Goal: Task Accomplishment & Management: Complete application form

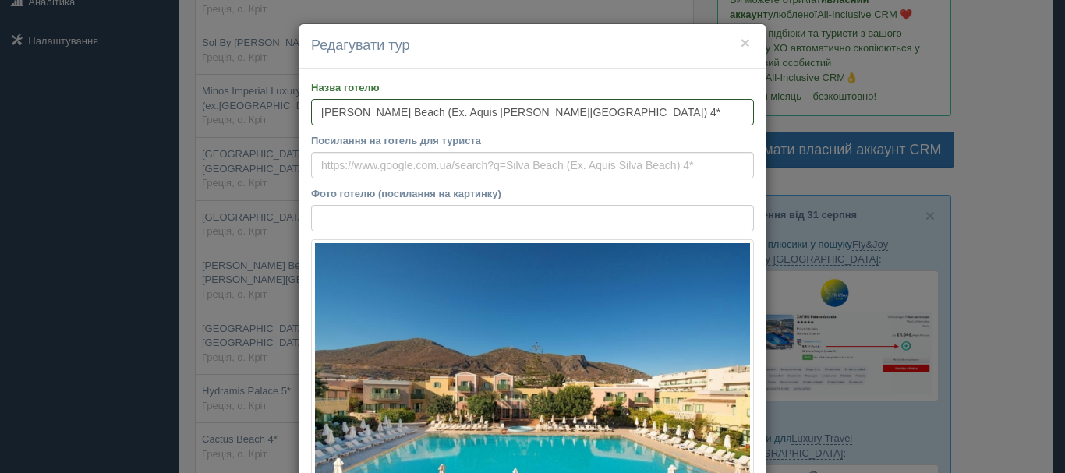
click at [393, 109] on input "[PERSON_NAME] Beach (Ex. Aquis [PERSON_NAME][GEOGRAPHIC_DATA]) 4*" at bounding box center [532, 112] width 443 height 27
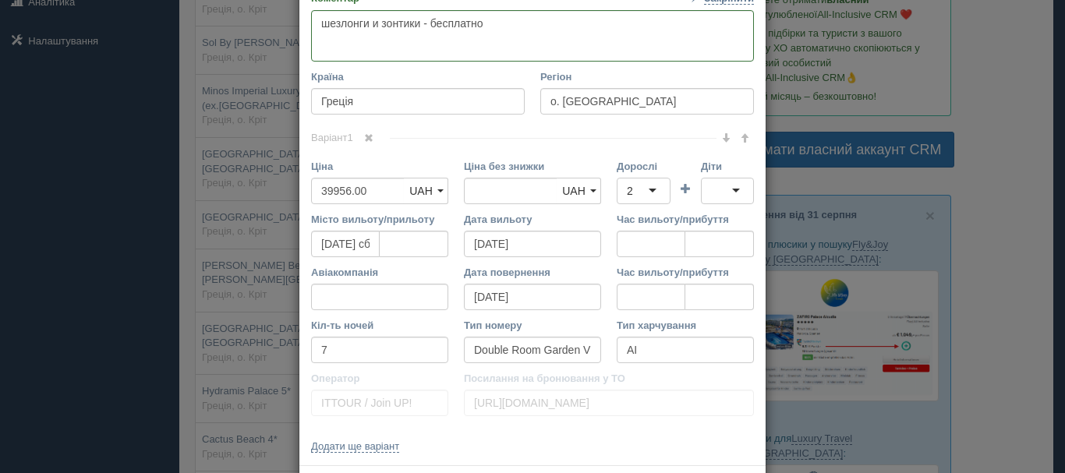
scroll to position [608, 0]
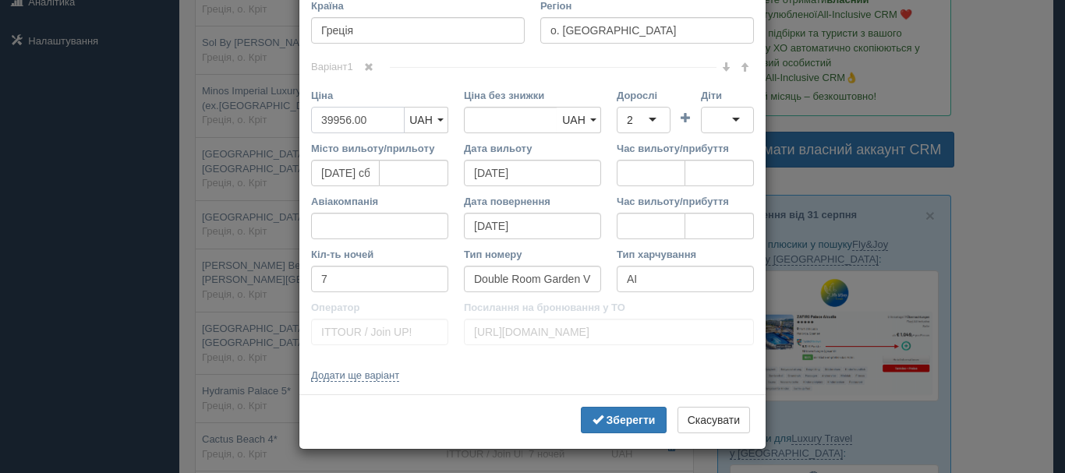
click at [356, 123] on input "39956.00" at bounding box center [358, 120] width 94 height 27
type input "39956.00"
type input "77000"
click at [492, 128] on input "39956.00" at bounding box center [511, 120] width 94 height 27
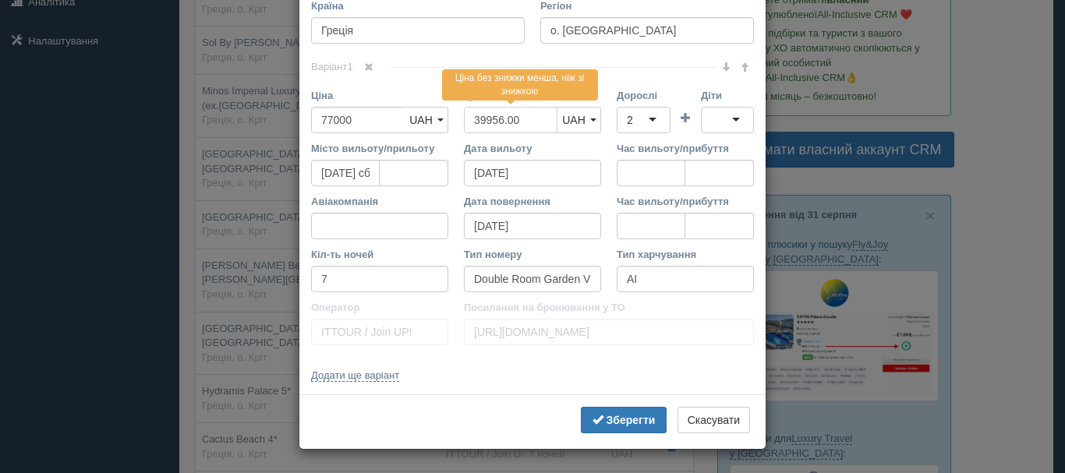
click at [492, 128] on input "39956.00" at bounding box center [511, 120] width 94 height 27
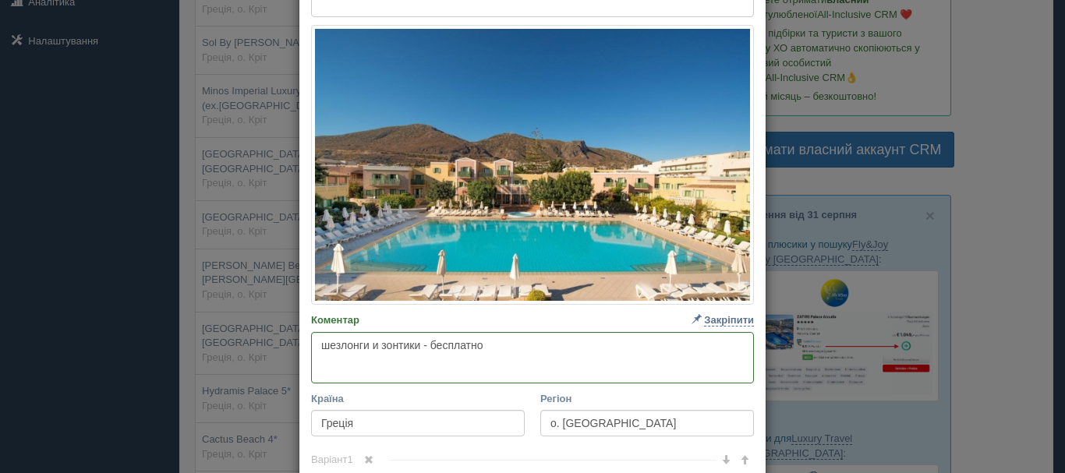
scroll to position [0, 0]
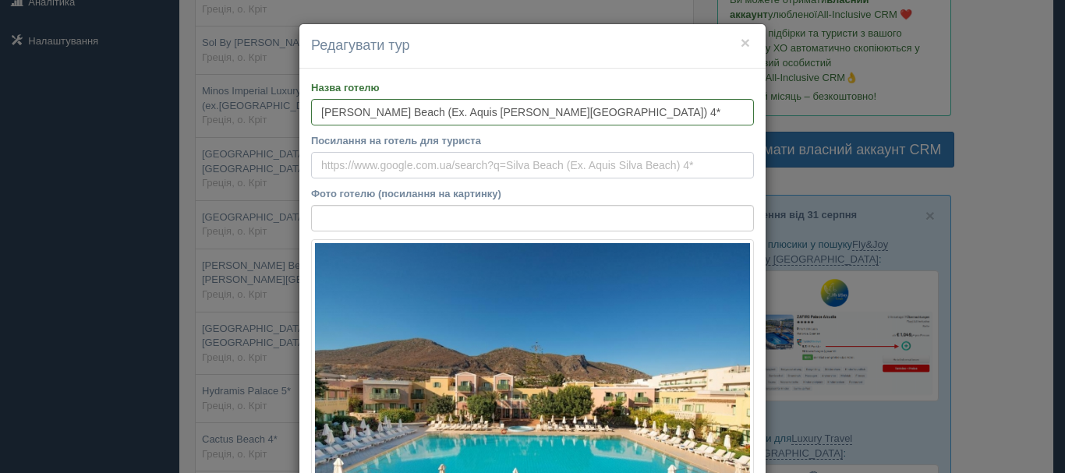
click at [533, 176] on input "Посилання на готель для туриста" at bounding box center [532, 165] width 443 height 27
paste input "[URL][DOMAIN_NAME][PERSON_NAME]"
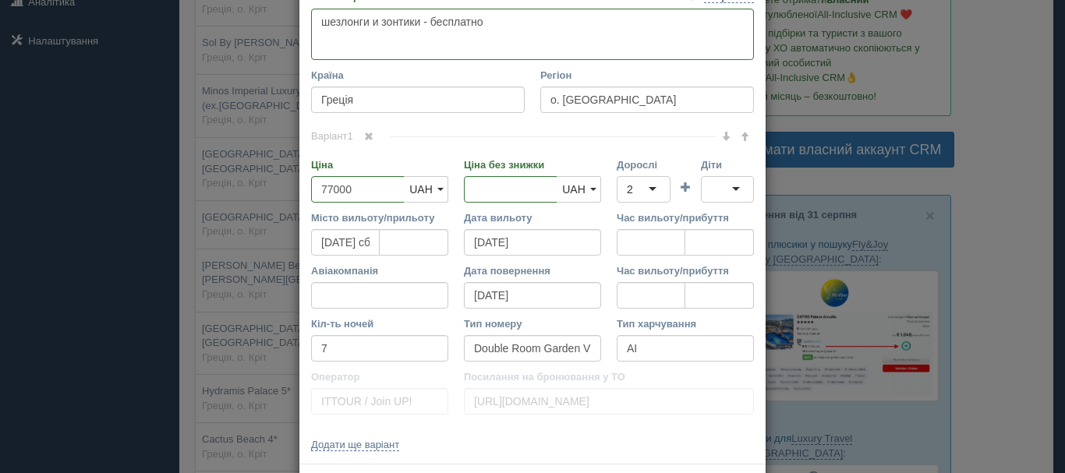
scroll to position [608, 0]
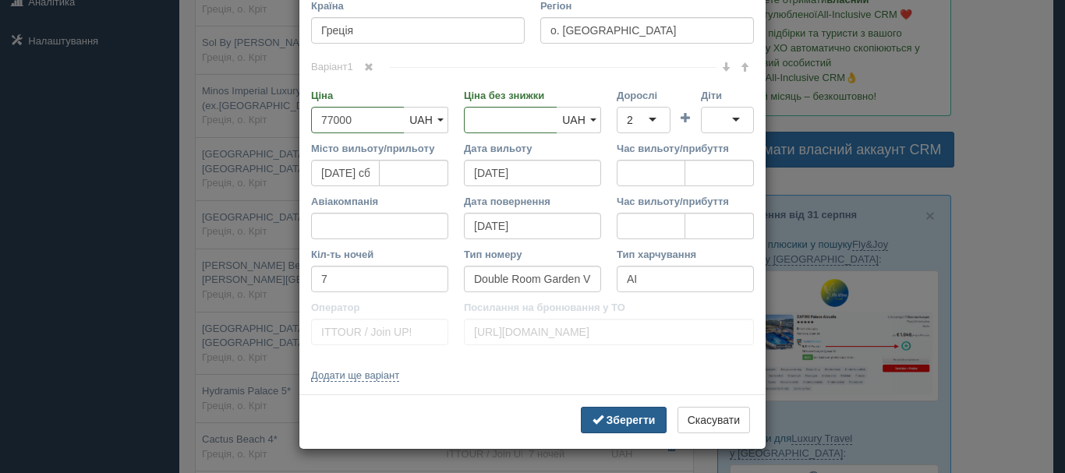
type input "[URL][DOMAIN_NAME][PERSON_NAME]"
click at [634, 419] on b "Зберегти" at bounding box center [631, 420] width 49 height 12
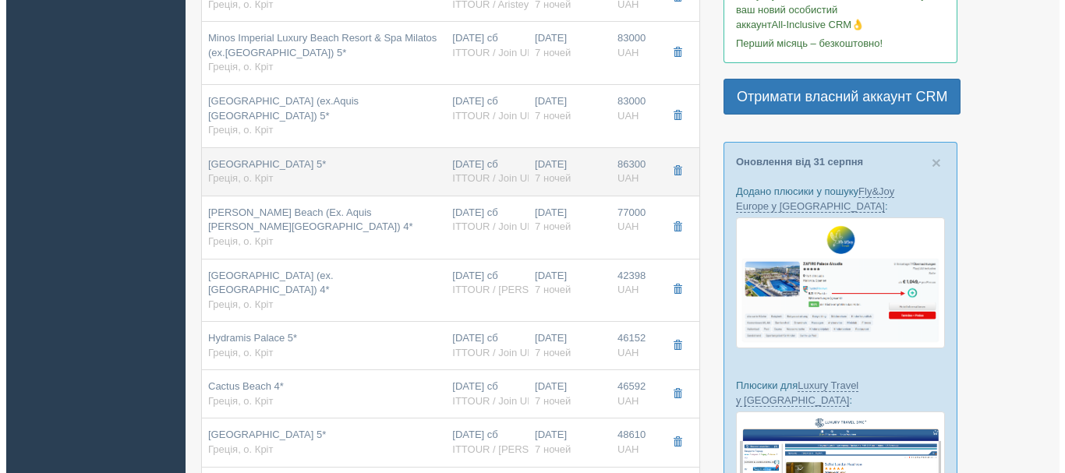
scroll to position [390, 0]
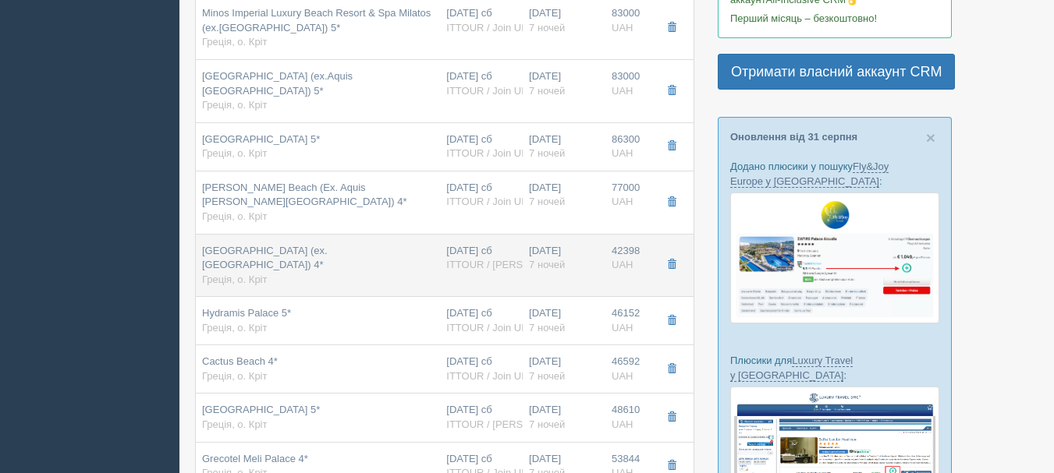
click at [585, 244] on div "[DATE] 7 ночей" at bounding box center [564, 258] width 70 height 29
type input "[GEOGRAPHIC_DATA] (ex. [GEOGRAPHIC_DATA]) 4*"
type input "[URL][DOMAIN_NAME]"
type input "42398.00"
type input "Superior Room Garden [GEOGRAPHIC_DATA]"
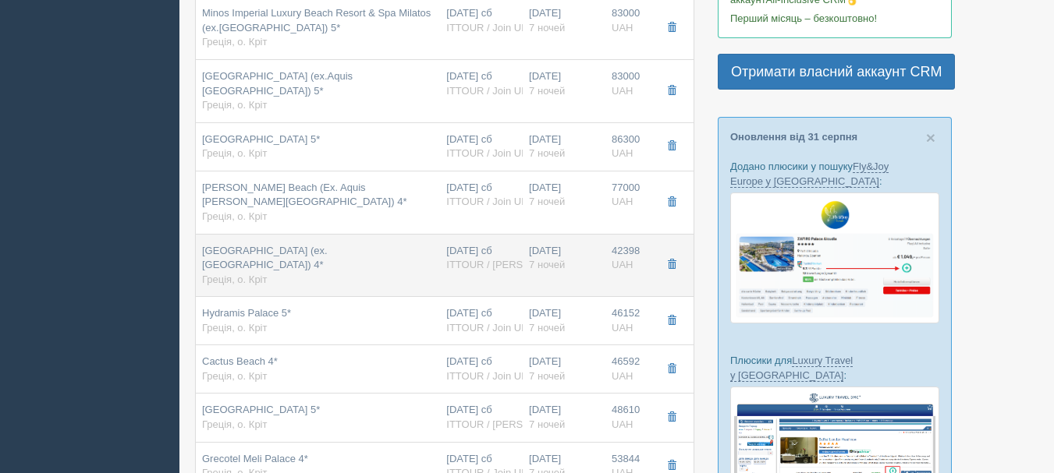
type input "ITTOUR / [PERSON_NAME]"
type input "[URL][DOMAIN_NAME]"
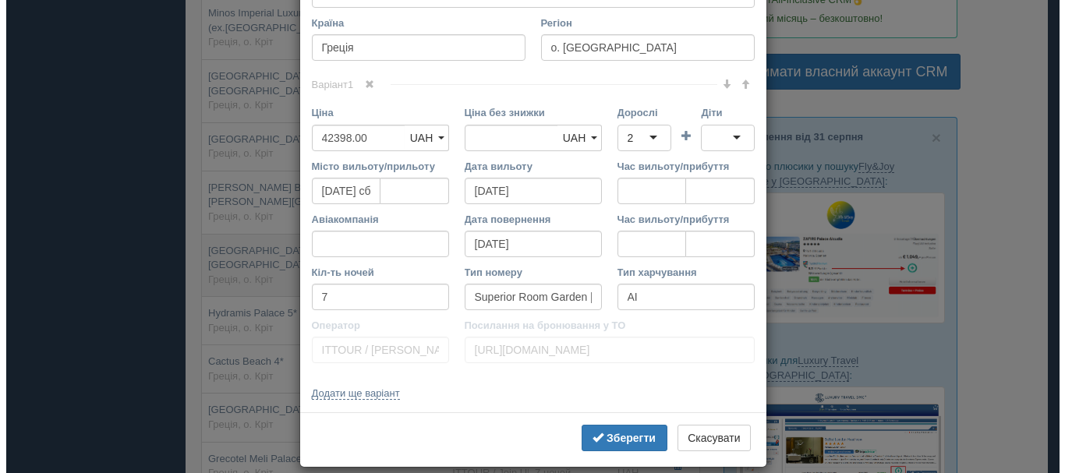
scroll to position [0, 0]
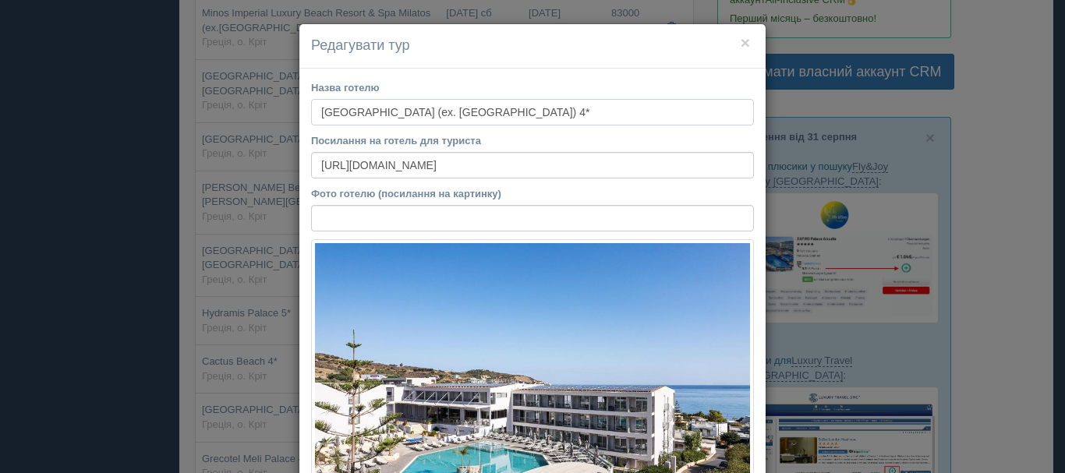
click at [472, 112] on input "[GEOGRAPHIC_DATA] (ex. [GEOGRAPHIC_DATA]) 4*" at bounding box center [532, 112] width 443 height 27
click at [741, 41] on button "×" at bounding box center [745, 42] width 9 height 16
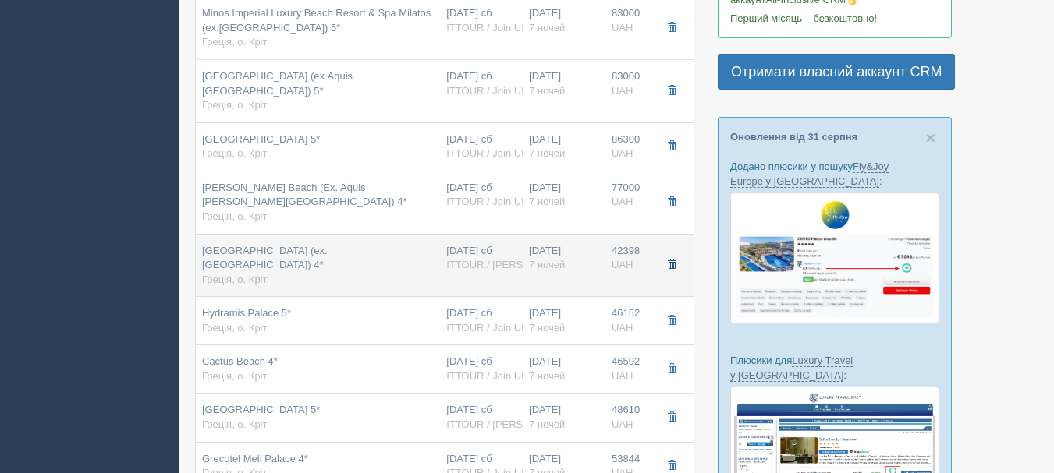
click at [679, 253] on button "button" at bounding box center [671, 264] width 27 height 23
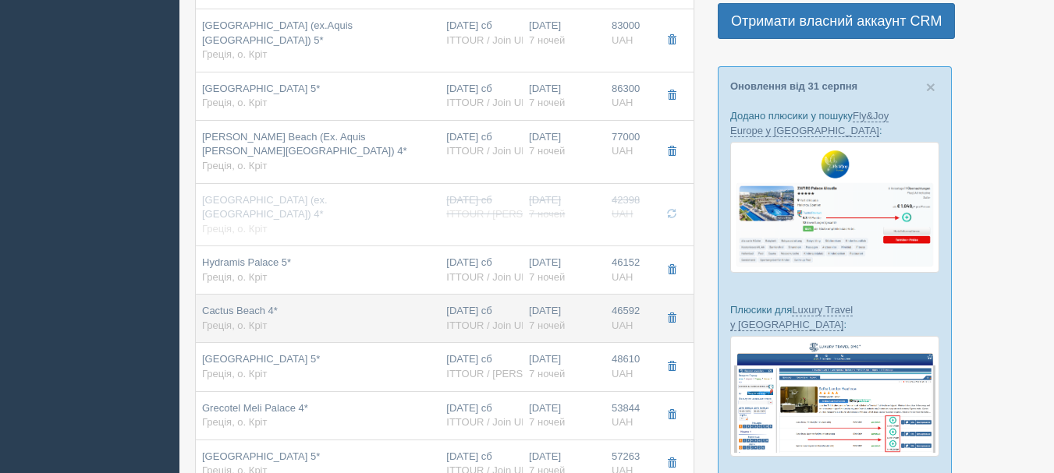
scroll to position [468, 0]
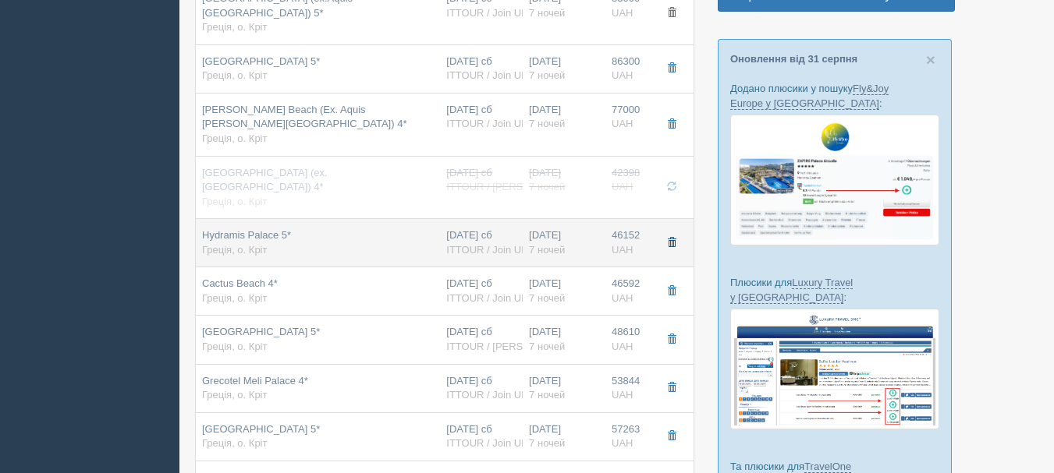
click at [675, 238] on span "button" at bounding box center [671, 242] width 9 height 9
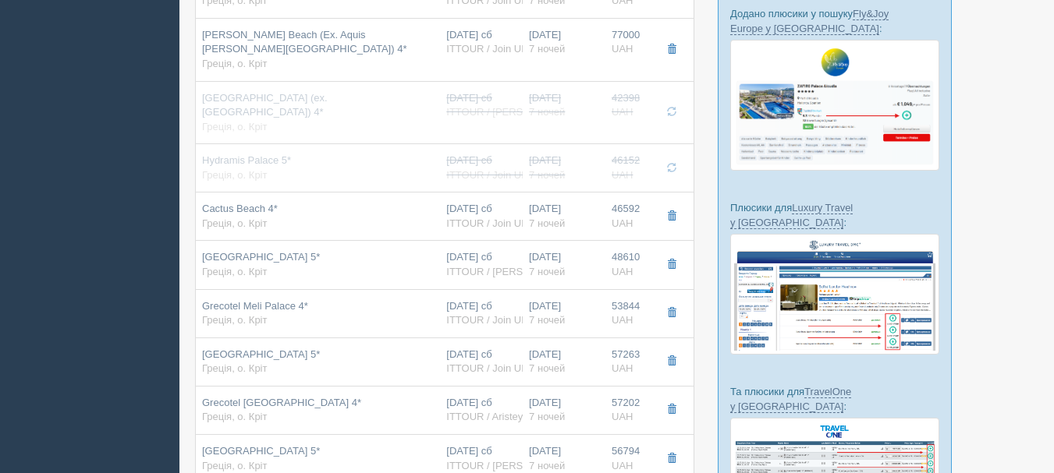
scroll to position [546, 0]
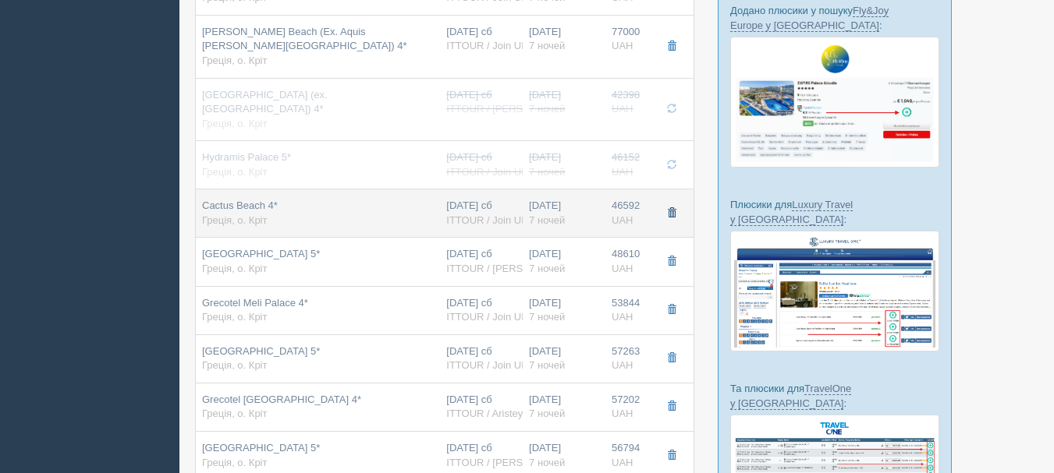
click at [675, 208] on span "button" at bounding box center [671, 212] width 9 height 9
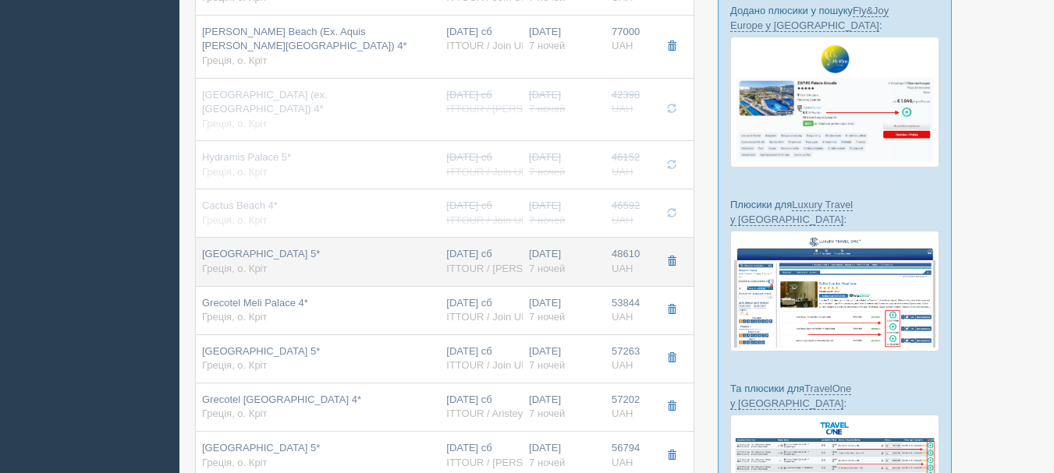
click at [509, 263] on span "ITTOUR / [PERSON_NAME]" at bounding box center [510, 269] width 129 height 12
type input "[GEOGRAPHIC_DATA] 5*"
type input "[URL][DOMAIN_NAME]"
type input "48610.00"
type input "Dbl Gv"
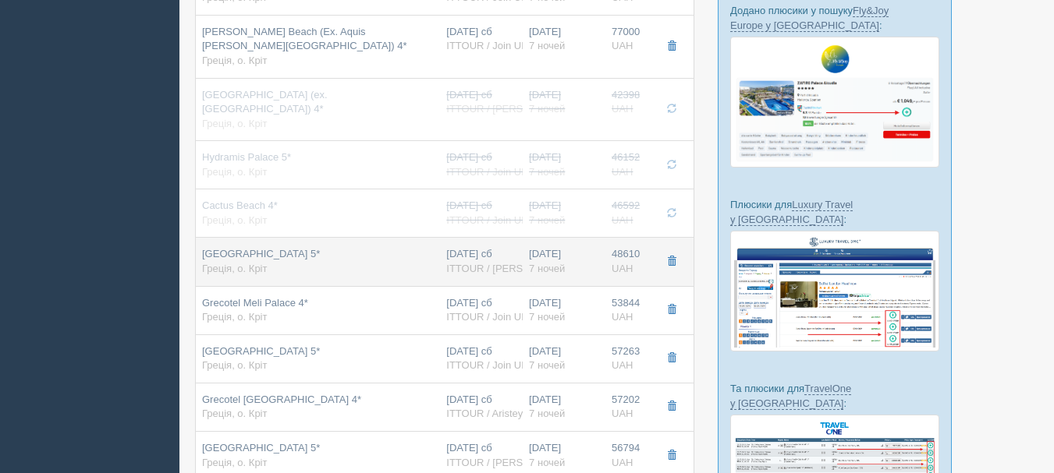
type input "[URL][DOMAIN_NAME]"
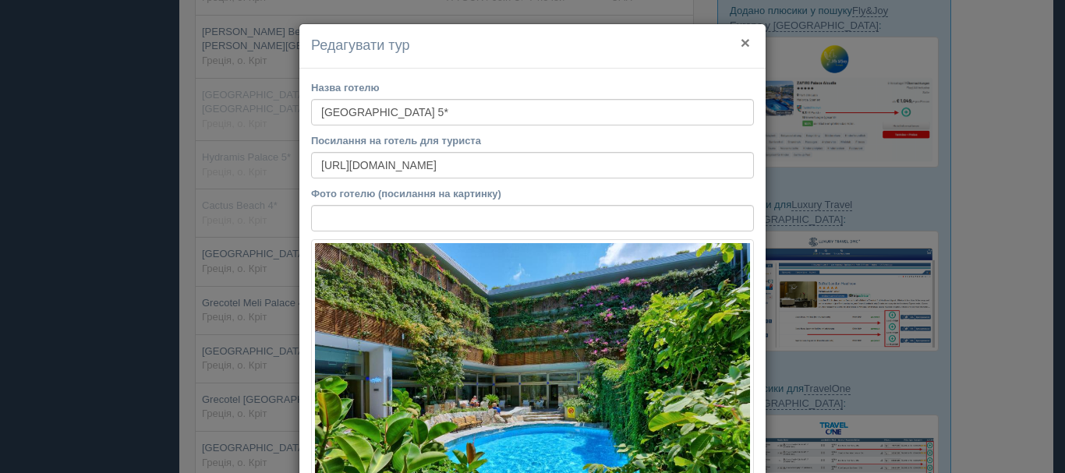
click at [741, 42] on button "×" at bounding box center [745, 42] width 9 height 16
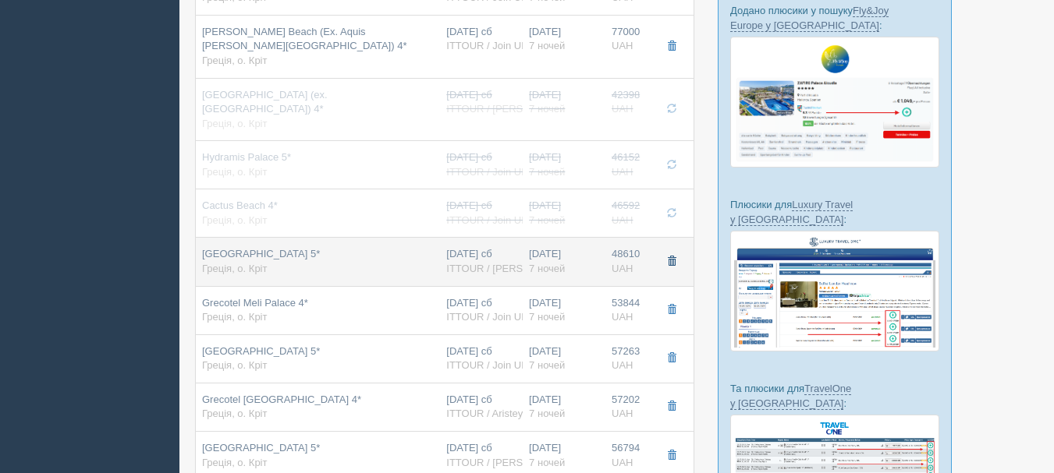
click at [679, 250] on button "button" at bounding box center [671, 261] width 27 height 23
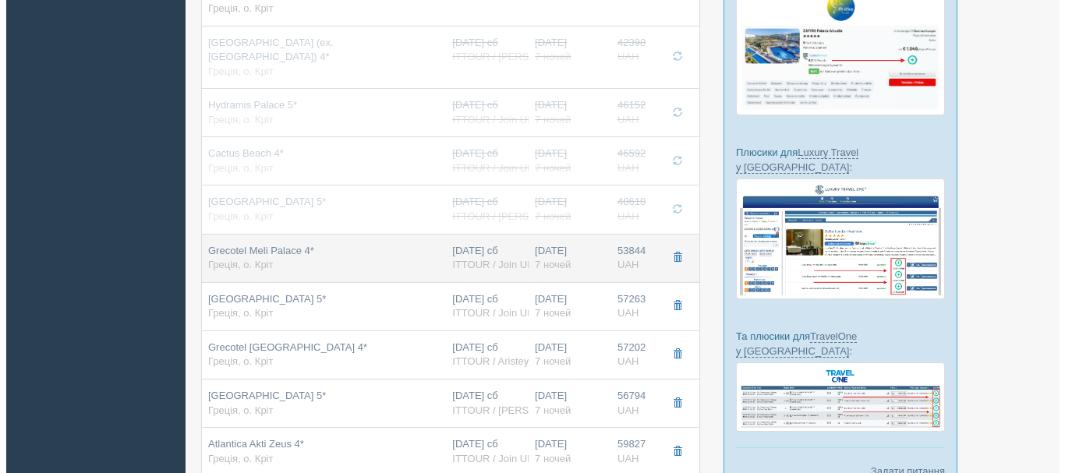
scroll to position [624, 0]
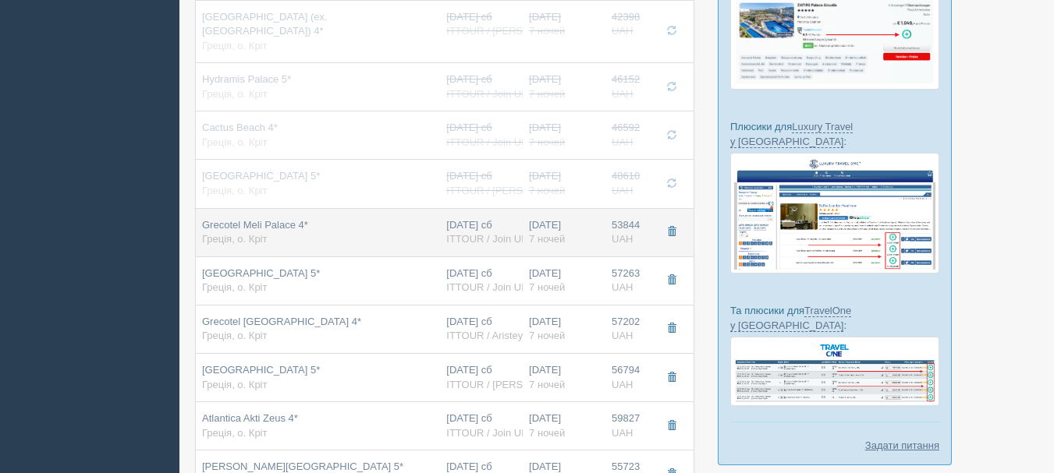
click at [491, 218] on div "[DATE] сб ITTOUR / Join UP!" at bounding box center [481, 232] width 70 height 29
type input "Grecotel Meli Palace 4*"
type input "[URL][DOMAIN_NAME]"
type input "53844.00"
type input "Double Room Garden View"
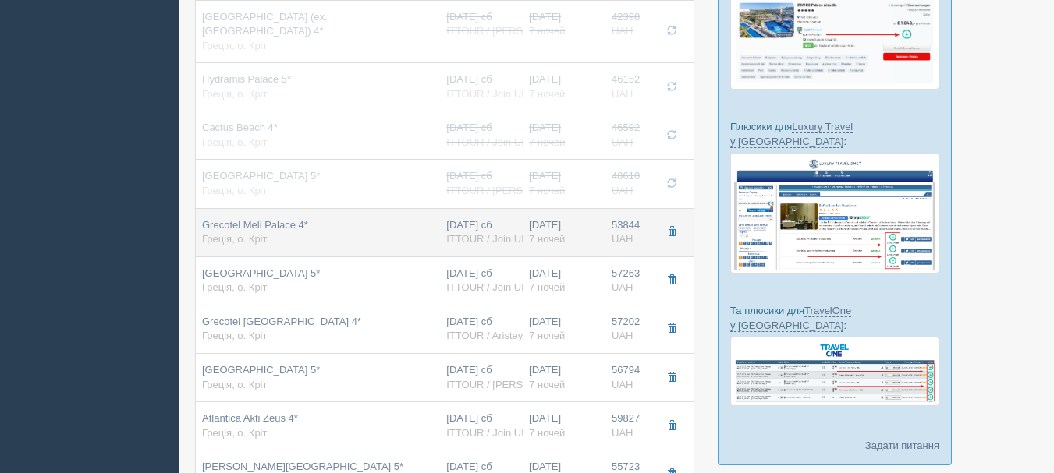
type input "ITTOUR / Join UP!"
type input "[URL][DOMAIN_NAME]"
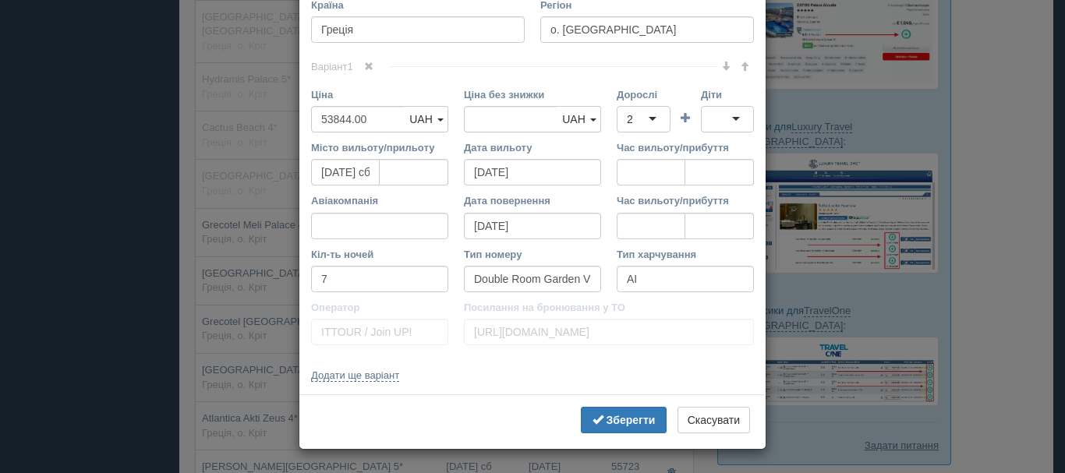
scroll to position [0, 0]
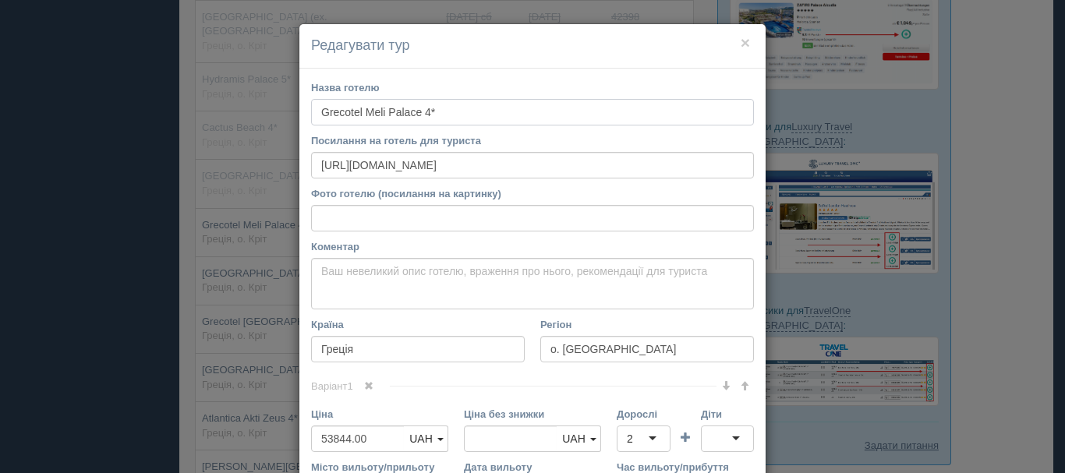
click at [412, 119] on input "Grecotel Meli Palace 4*" at bounding box center [532, 112] width 443 height 27
click at [733, 48] on h4 "Редагувати тур" at bounding box center [532, 46] width 443 height 20
click at [735, 44] on div "× Редагувати тур" at bounding box center [533, 46] width 466 height 44
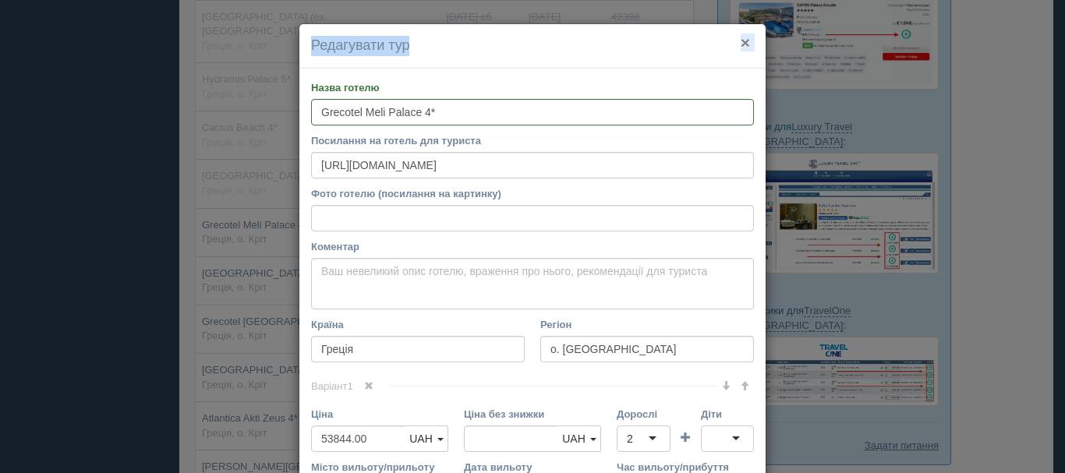
click at [741, 44] on button "×" at bounding box center [745, 42] width 9 height 16
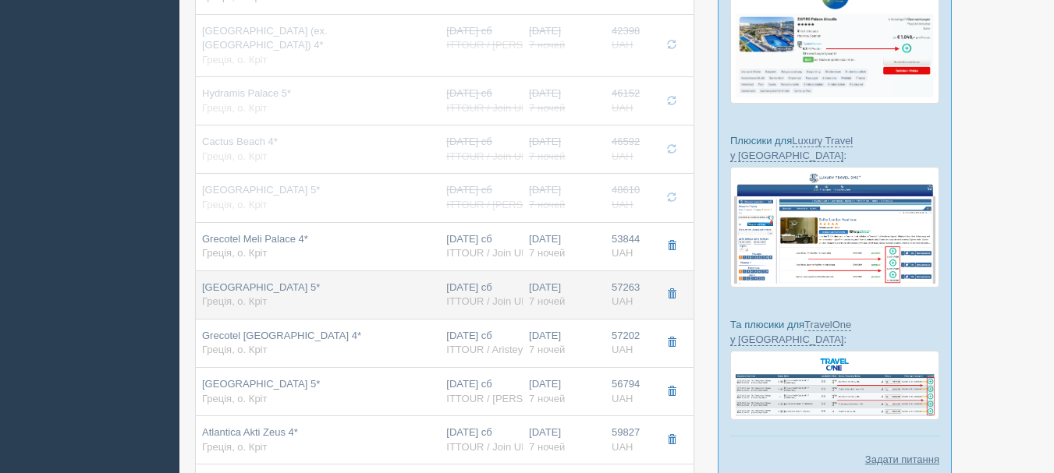
scroll to position [624, 0]
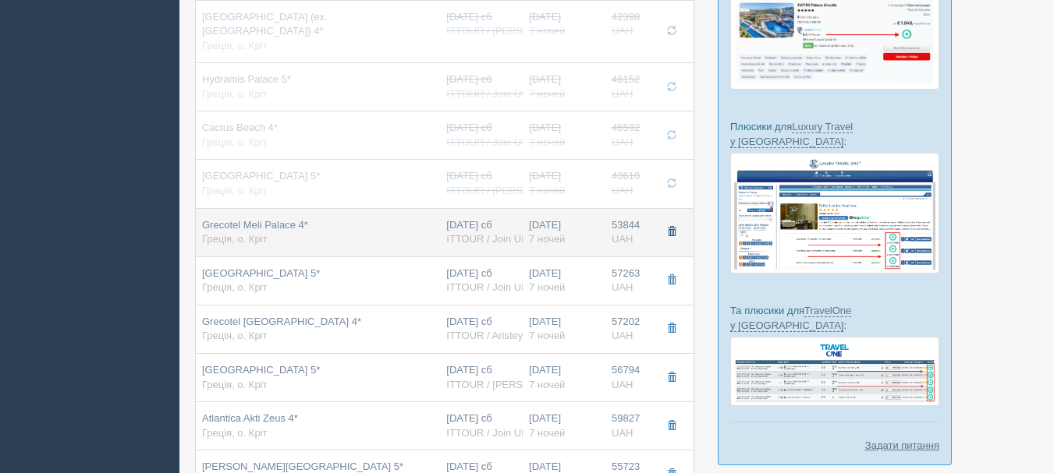
click at [672, 227] on span "button" at bounding box center [671, 231] width 9 height 9
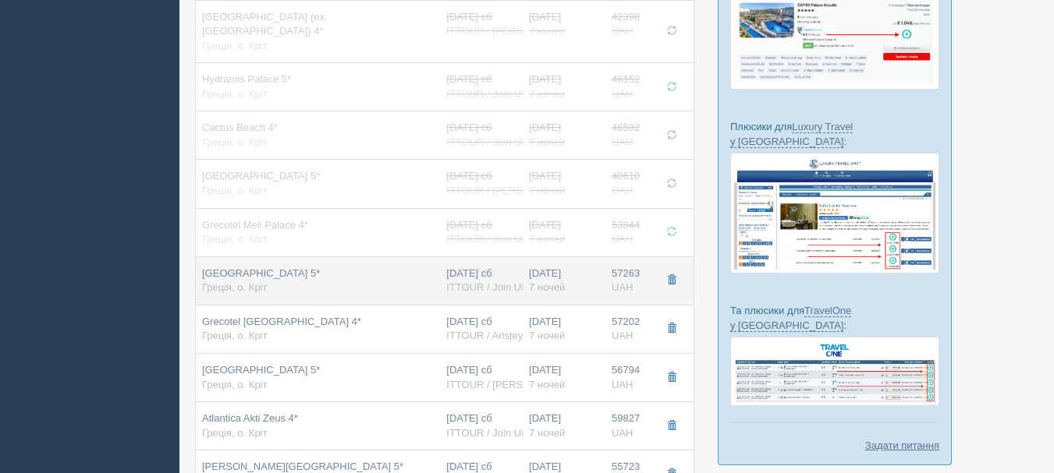
scroll to position [312, 0]
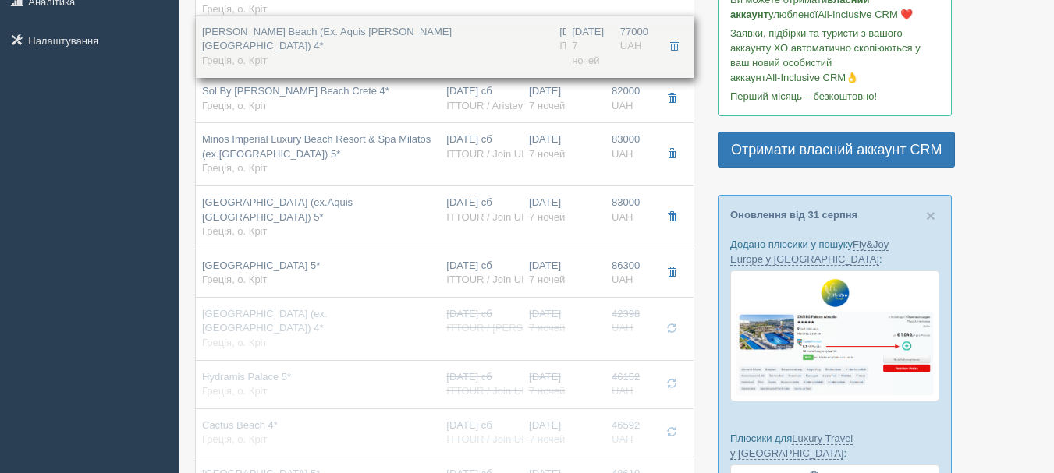
drag, startPoint x: 523, startPoint y: 258, endPoint x: 524, endPoint y: 34, distance: 224.6
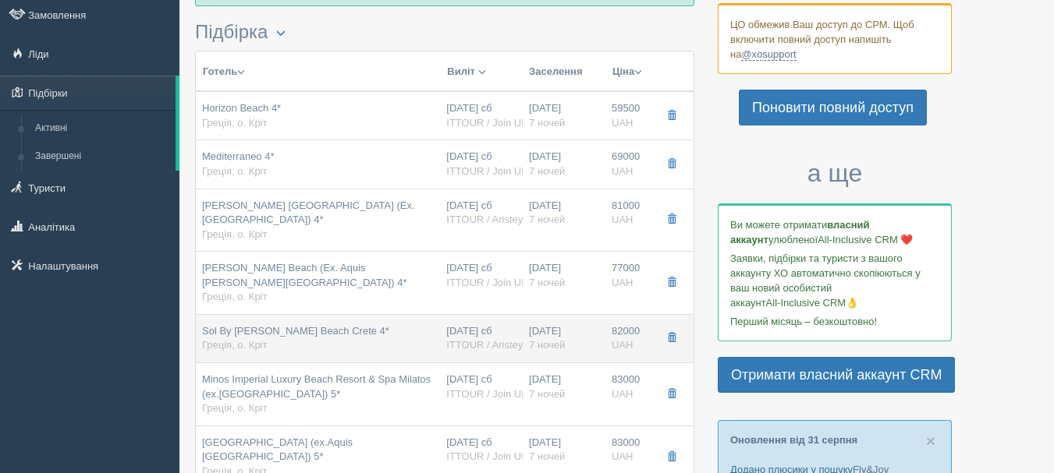
scroll to position [78, 0]
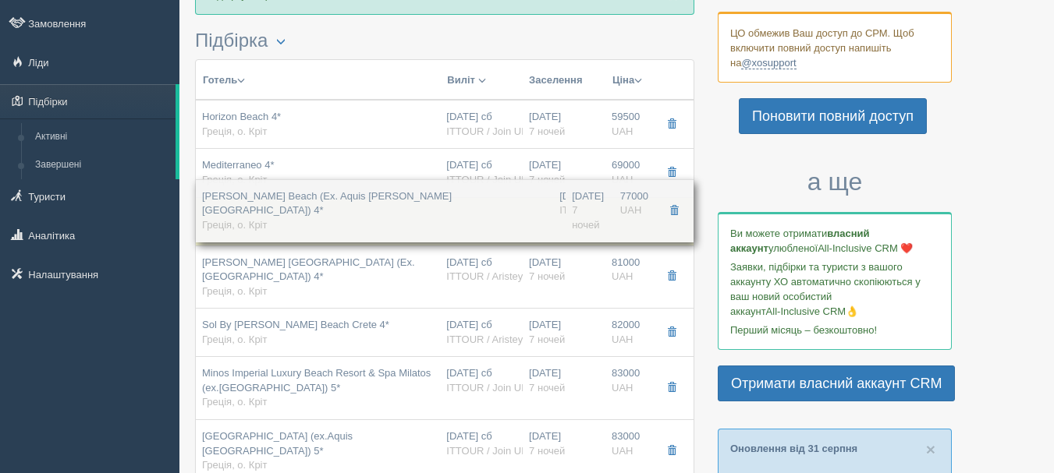
drag, startPoint x: 579, startPoint y: 271, endPoint x: 587, endPoint y: 190, distance: 81.5
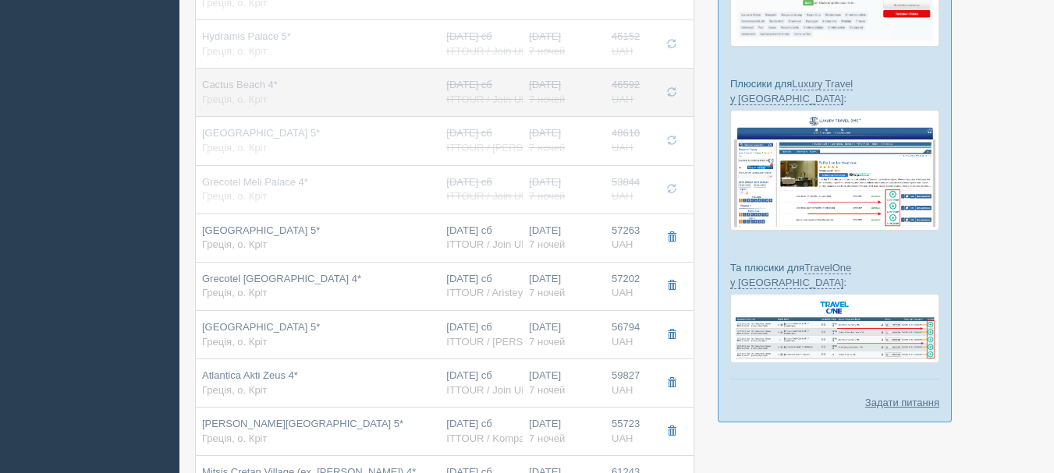
scroll to position [702, 0]
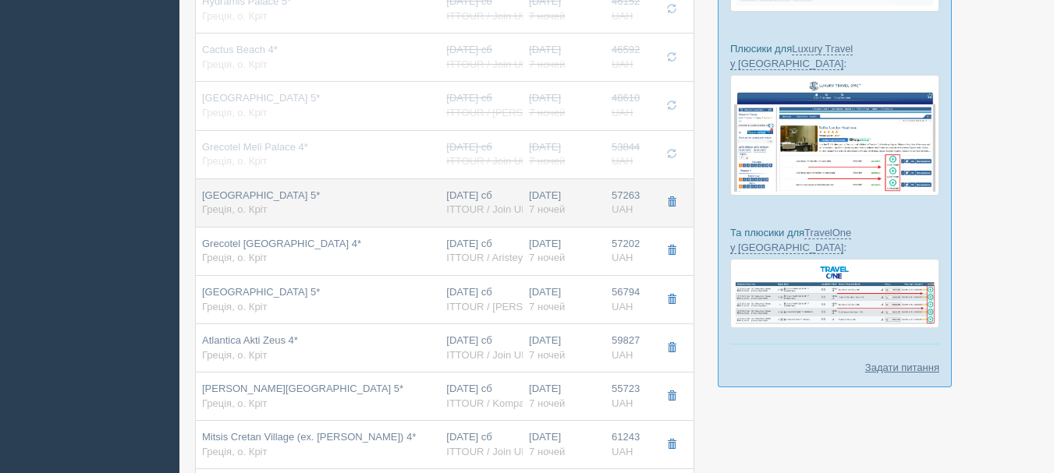
click at [509, 189] on div "[DATE] сб ITTOUR / Join UP!" at bounding box center [481, 203] width 70 height 29
type input "[GEOGRAPHIC_DATA] 5*"
type input "57263.00"
type input "Double Superior Room"
type input "[URL][DOMAIN_NAME]"
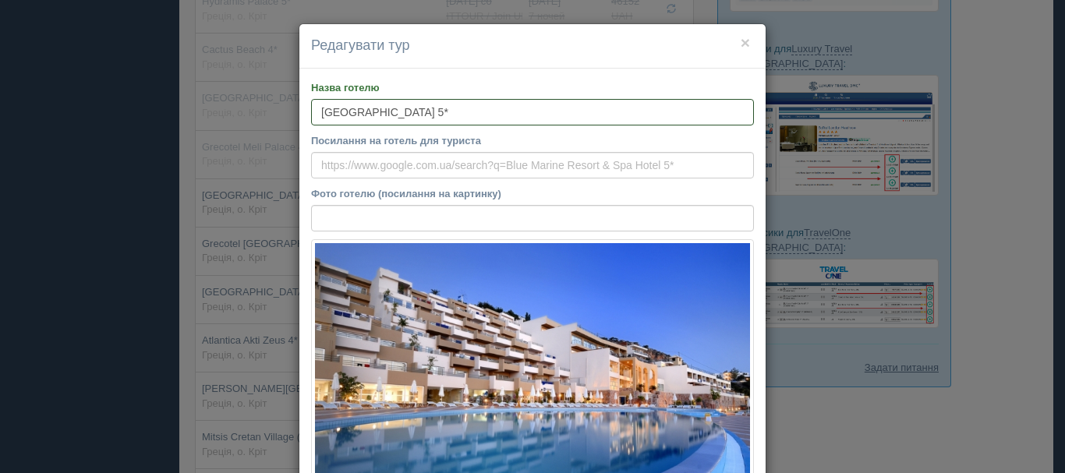
click at [400, 107] on input "[GEOGRAPHIC_DATA] 5*" at bounding box center [532, 112] width 443 height 27
click at [504, 120] on input "[GEOGRAPHIC_DATA] 5*" at bounding box center [532, 112] width 443 height 27
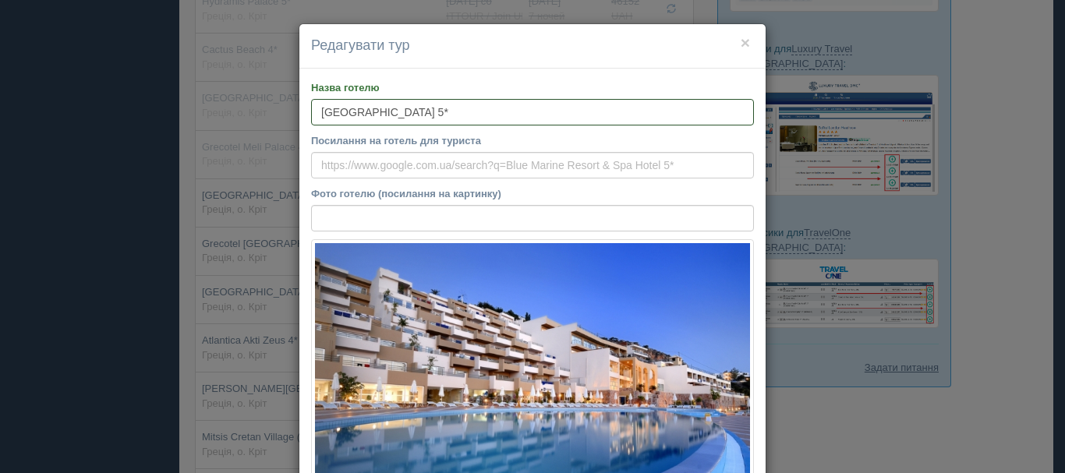
click at [504, 120] on input "[GEOGRAPHIC_DATA] 5*" at bounding box center [532, 112] width 443 height 27
click at [741, 43] on button "×" at bounding box center [745, 42] width 9 height 16
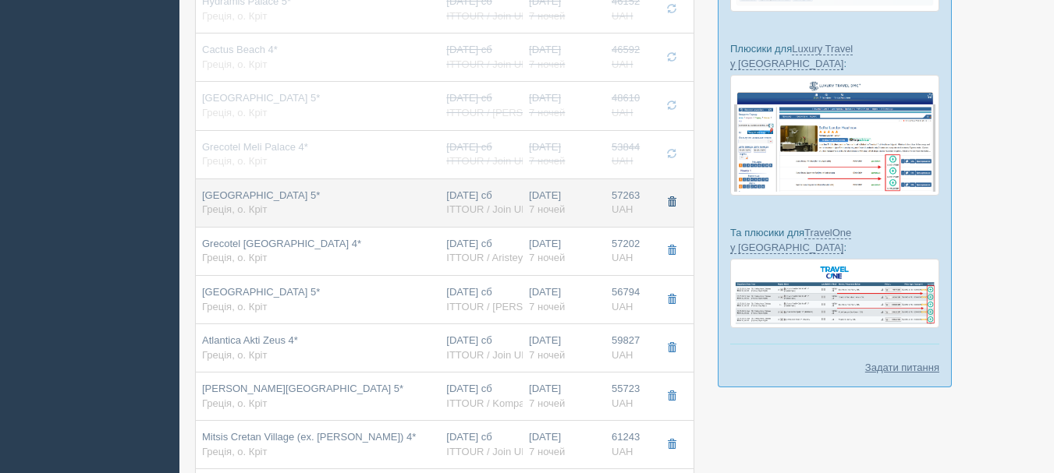
click at [680, 191] on button "button" at bounding box center [671, 202] width 27 height 23
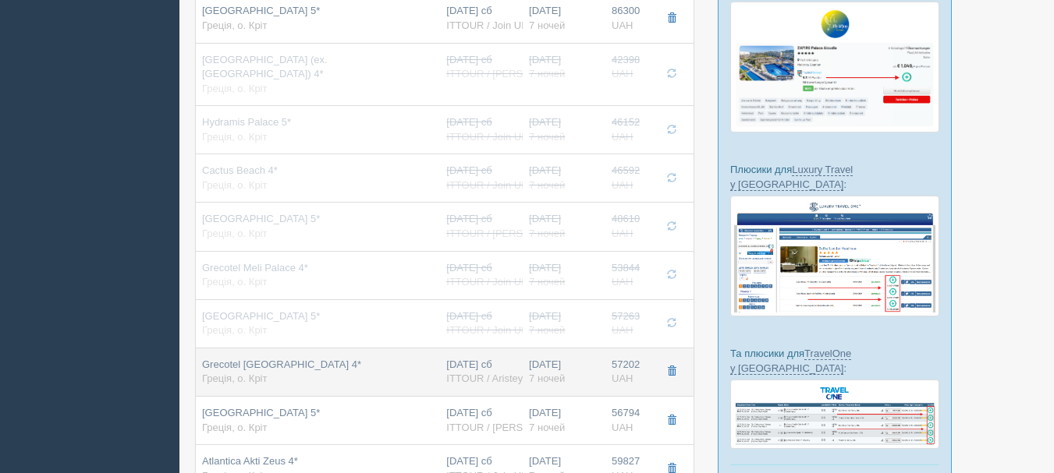
scroll to position [546, 0]
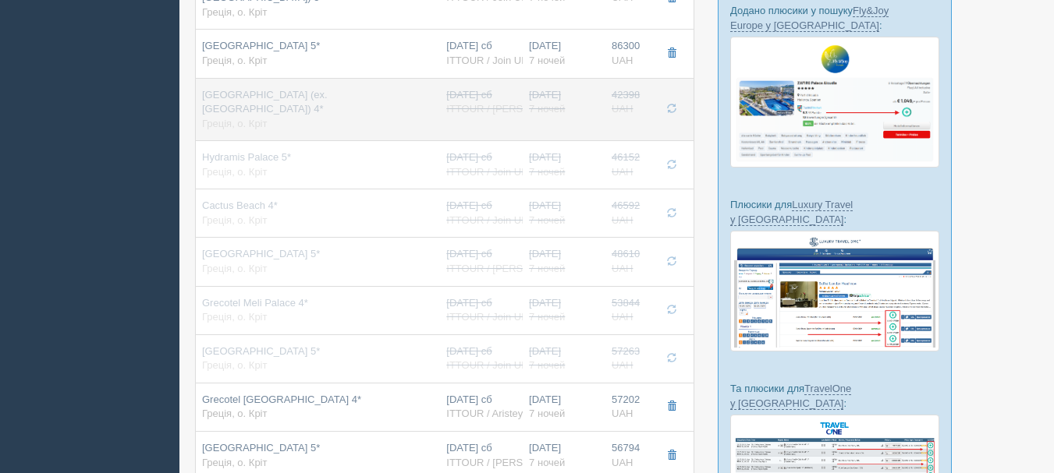
click at [433, 78] on td "[GEOGRAPHIC_DATA] (ex. [GEOGRAPHIC_DATA]) 4* Греція, о. Кріт" at bounding box center [318, 109] width 244 height 63
type input "[GEOGRAPHIC_DATA] (ex. [GEOGRAPHIC_DATA]) 4*"
type input "[URL][DOMAIN_NAME]"
type input "42398.00"
type input "Superior Room Garden [GEOGRAPHIC_DATA]"
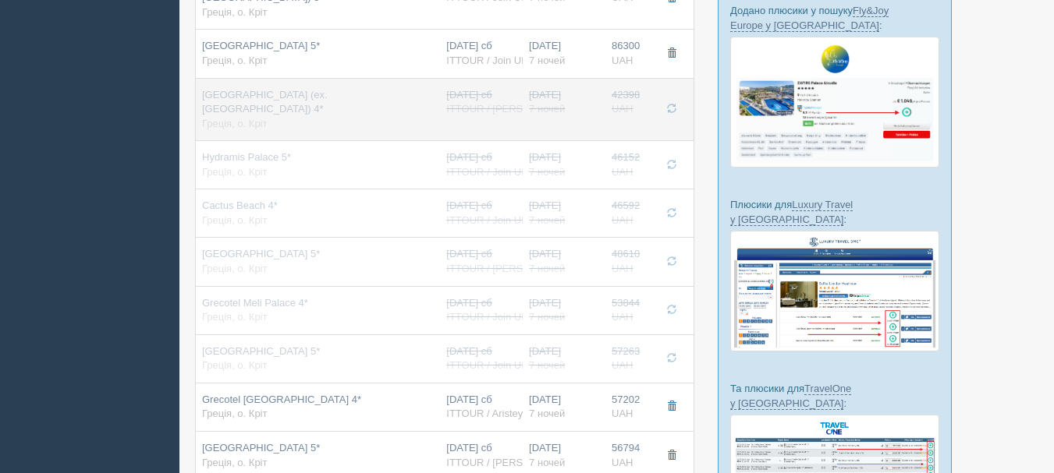
type input "ITTOUR / [PERSON_NAME]"
type input "[URL][DOMAIN_NAME]"
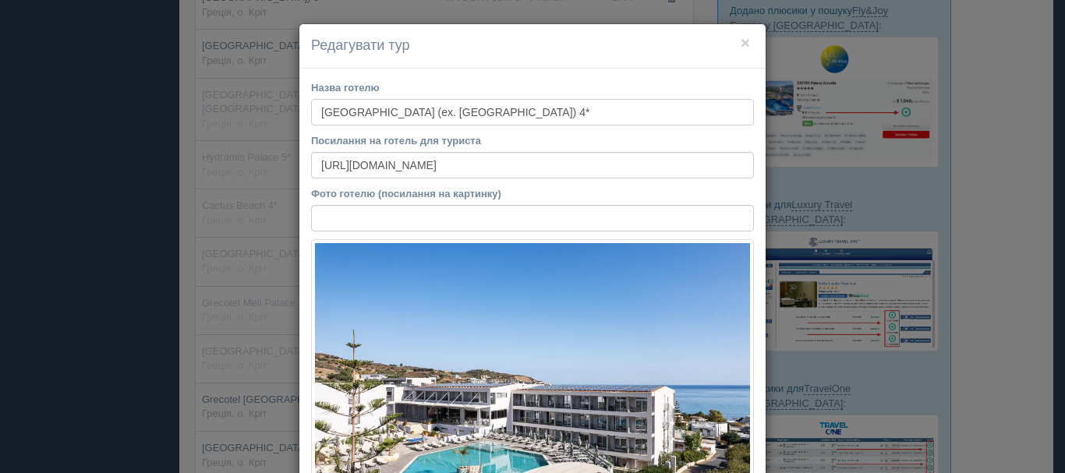
click at [446, 119] on input "[GEOGRAPHIC_DATA] (ex. [GEOGRAPHIC_DATA]) 4*" at bounding box center [532, 112] width 443 height 27
click at [741, 41] on button "×" at bounding box center [745, 42] width 9 height 16
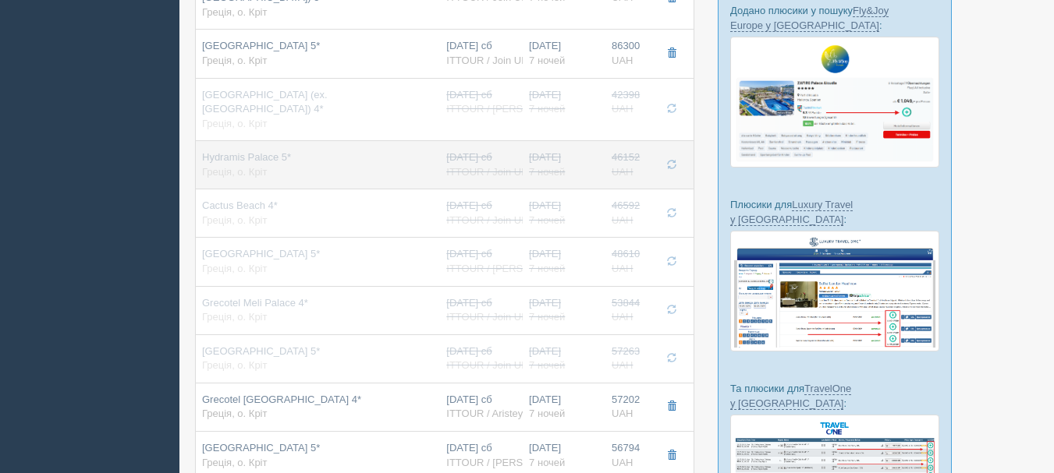
click at [409, 151] on div "Hydramis Palace 5* Греція, о. Кріт" at bounding box center [318, 165] width 232 height 29
type input "Hydramis Palace 5*"
type input "[URL][DOMAIN_NAME]"
type input "46152.00"
type input "Double Room Garden View"
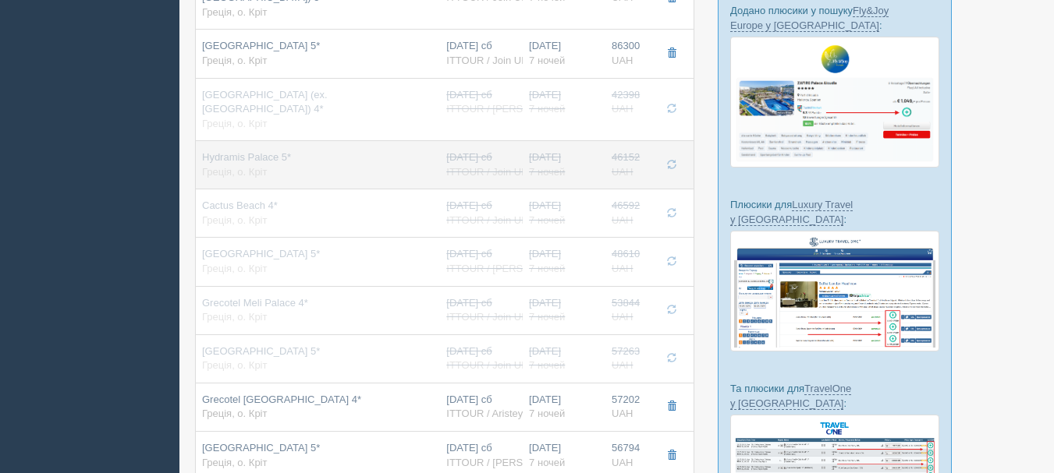
type input "ITTOUR / Join UP!"
type input "[URL][DOMAIN_NAME]"
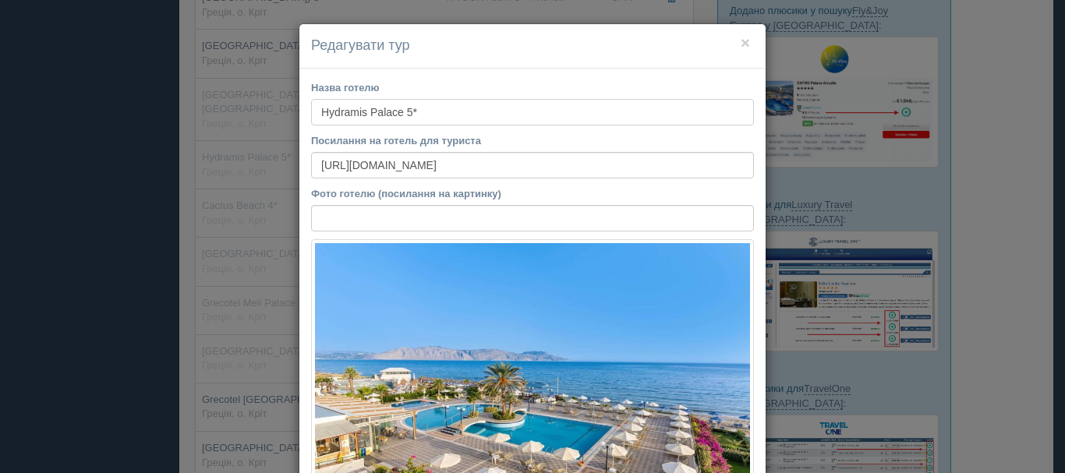
click at [399, 113] on input "Hydramis Palace 5*" at bounding box center [532, 112] width 443 height 27
click at [741, 48] on button "×" at bounding box center [745, 42] width 9 height 16
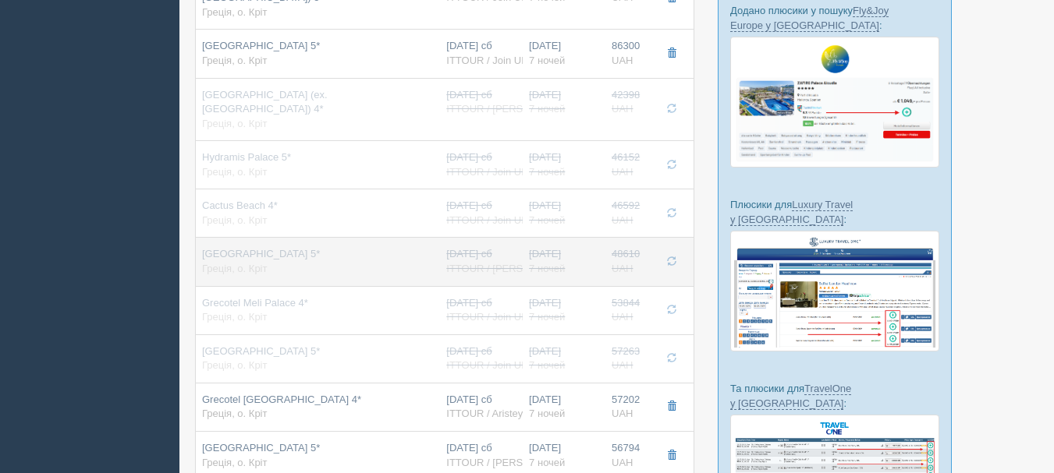
click at [516, 247] on div "[DATE] сб ITTOUR / [PERSON_NAME]" at bounding box center [481, 261] width 70 height 29
type input "[GEOGRAPHIC_DATA] 5*"
type input "[URL][DOMAIN_NAME]"
type input "48610.00"
type input "Dbl Gv"
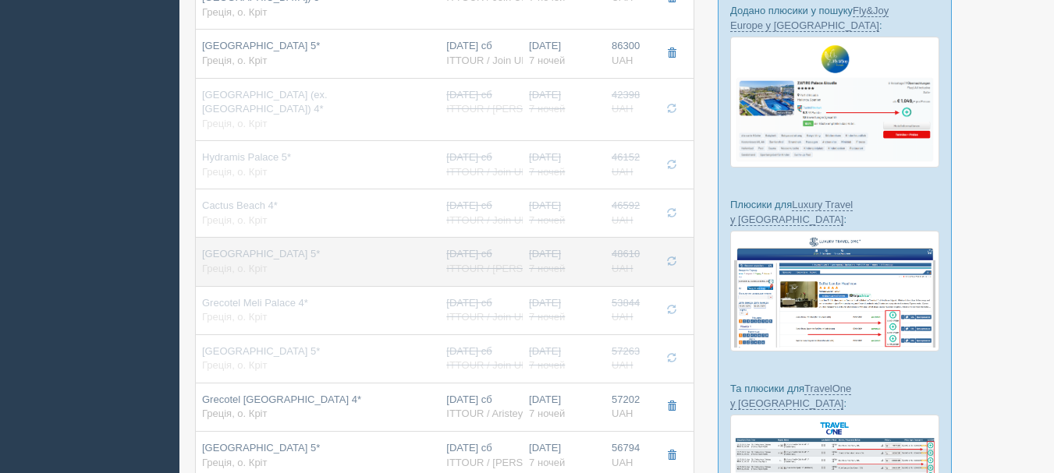
type input "ITTOUR / [PERSON_NAME]"
type input "[URL][DOMAIN_NAME]"
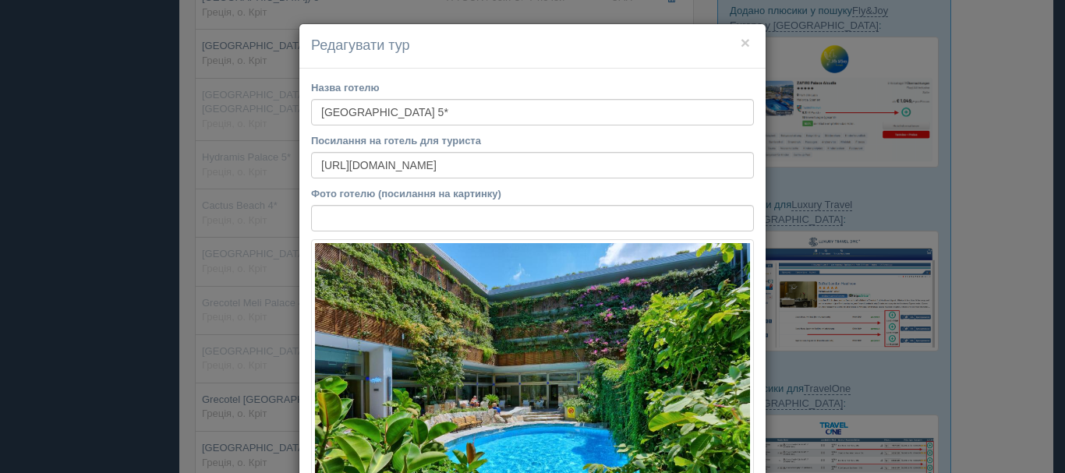
click at [746, 41] on h4 "Редагувати тур" at bounding box center [532, 46] width 443 height 20
click at [741, 41] on button "×" at bounding box center [745, 42] width 9 height 16
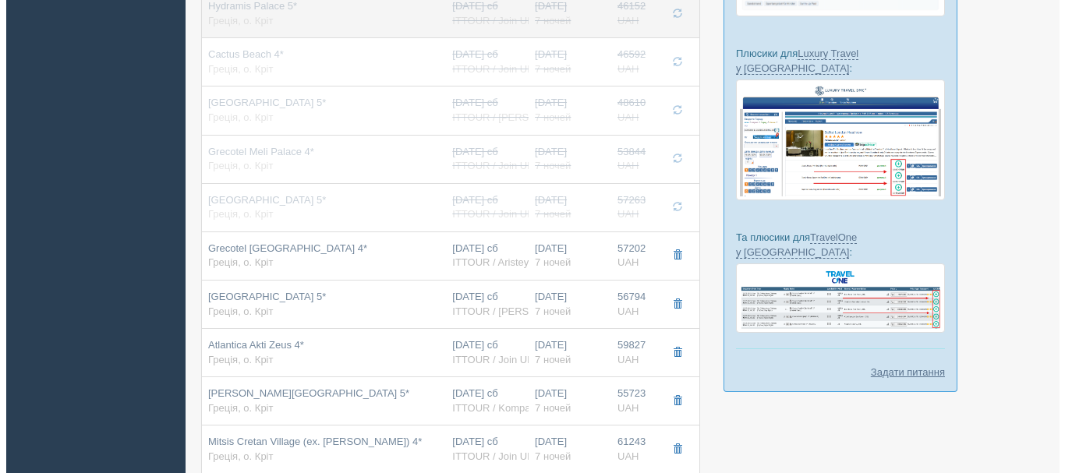
scroll to position [702, 0]
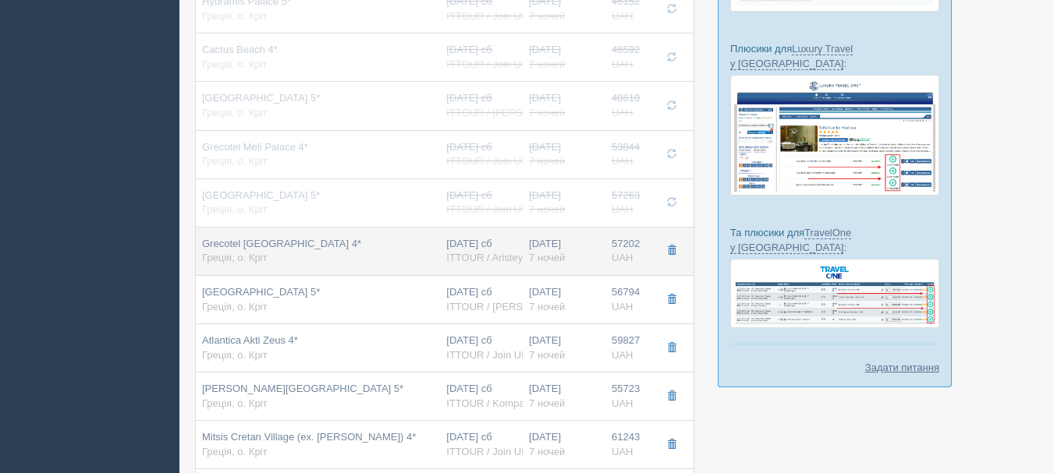
click at [535, 237] on div "[DATE] 7 ночей" at bounding box center [564, 251] width 70 height 29
type input "Grecotel [GEOGRAPHIC_DATA] 4*"
type input "[URL][DOMAIN_NAME]"
type input "57202.00"
type input "[GEOGRAPHIC_DATA], [GEOGRAPHIC_DATA]"
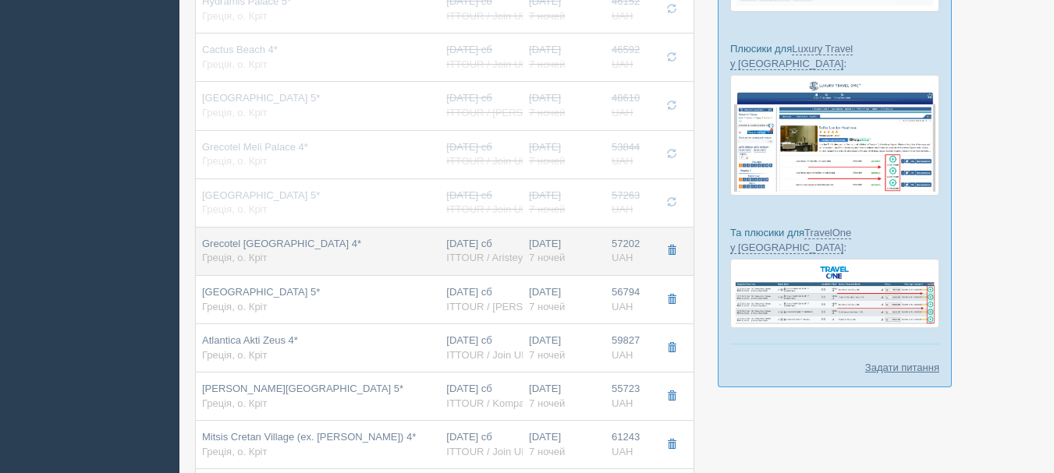
type input "ITTOUR / Aristeya Tour"
type input "[URL][DOMAIN_NAME]"
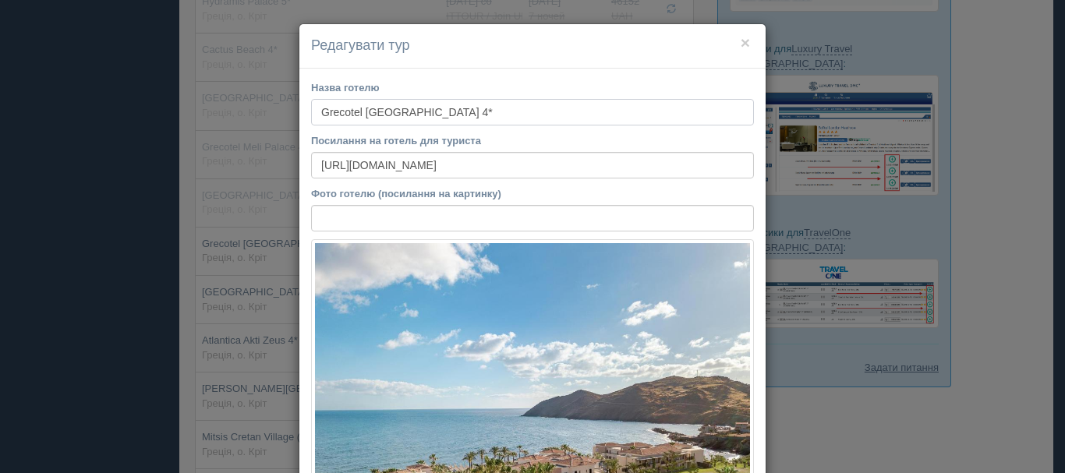
click at [412, 109] on input "Grecotel [GEOGRAPHIC_DATA] 4*" at bounding box center [532, 112] width 443 height 27
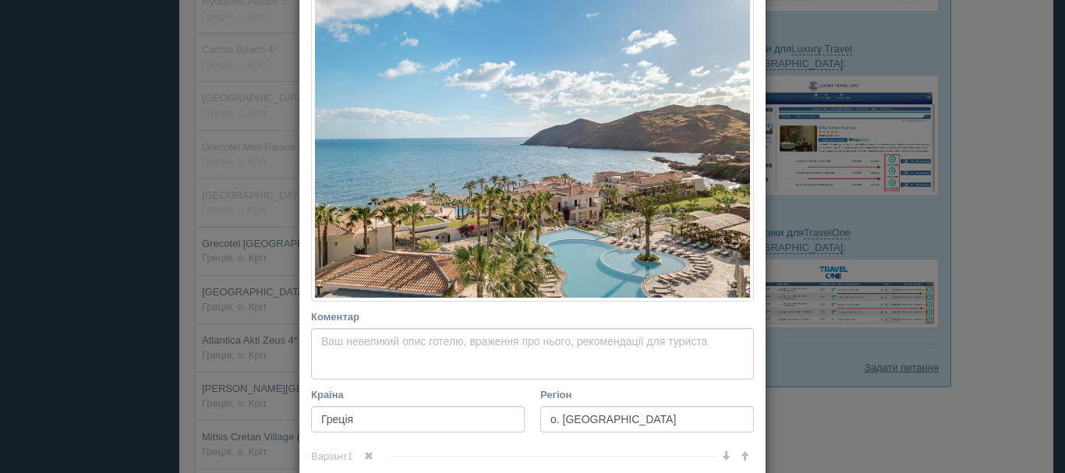
scroll to position [0, 0]
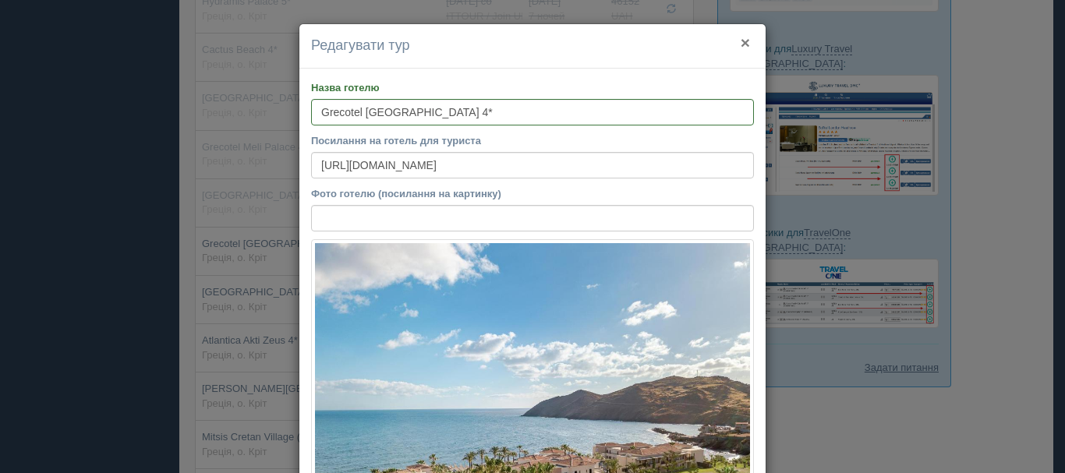
click at [741, 43] on button "×" at bounding box center [745, 42] width 9 height 16
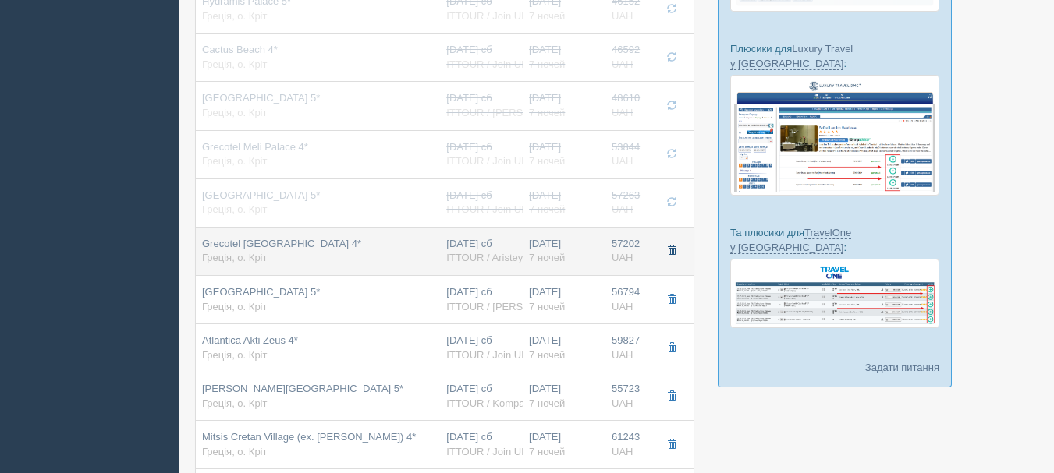
click at [665, 239] on button "button" at bounding box center [671, 250] width 27 height 23
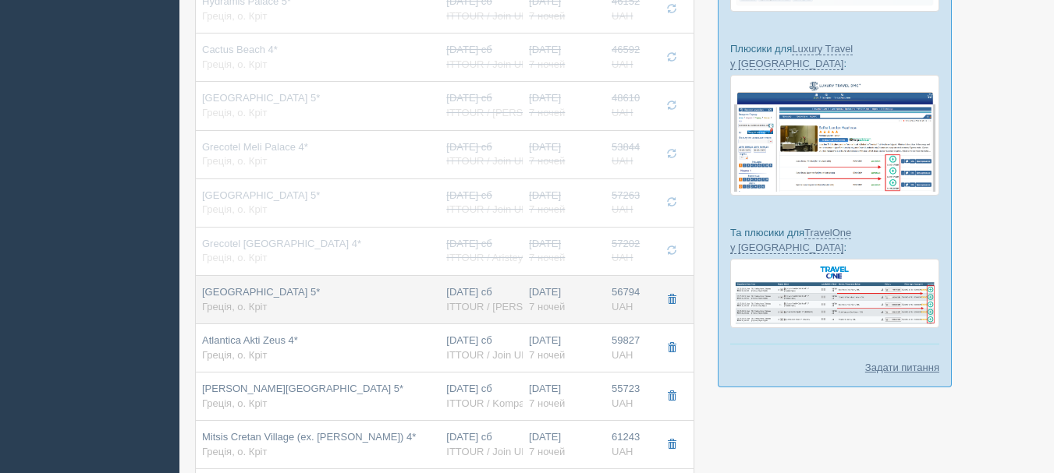
click at [558, 285] on div "[DATE] 7 ночей" at bounding box center [564, 299] width 70 height 29
type input "[GEOGRAPHIC_DATA] 5*"
type input "56794.00"
type input "Twin Gv Or Mv"
type input "ITTOUR / [PERSON_NAME]"
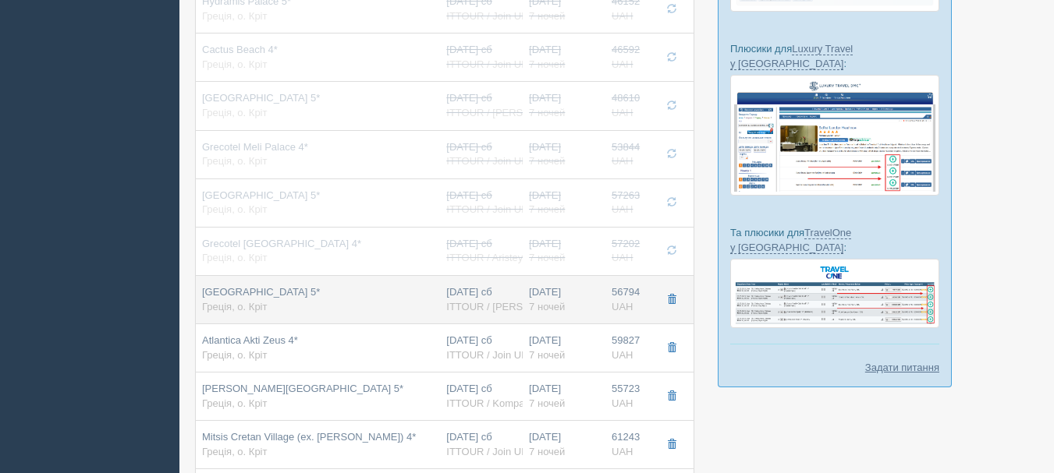
type input "[URL][DOMAIN_NAME]"
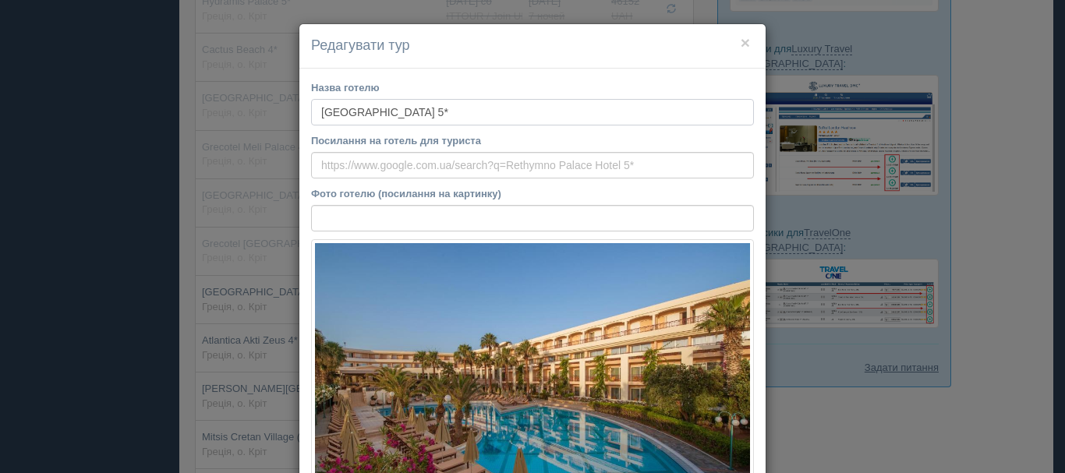
click at [421, 106] on input "[GEOGRAPHIC_DATA] 5*" at bounding box center [532, 112] width 443 height 27
click at [741, 38] on button "×" at bounding box center [745, 42] width 9 height 16
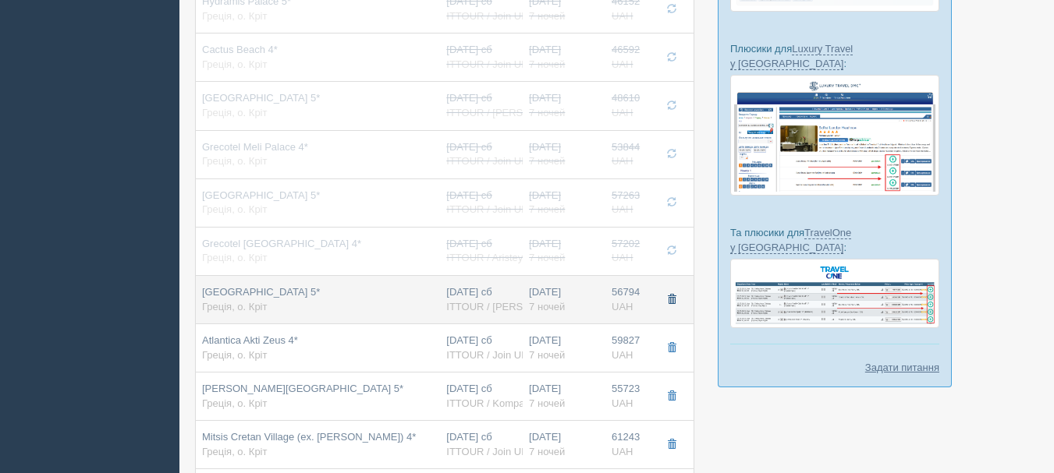
click at [672, 295] on span "button" at bounding box center [671, 299] width 9 height 9
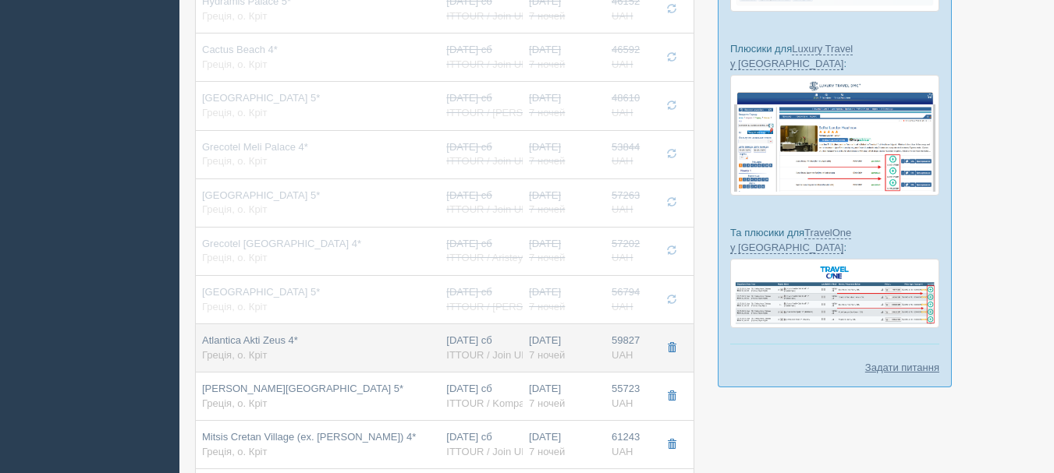
click at [608, 324] on td "59827 UAH 0" at bounding box center [628, 348] width 47 height 48
type input "Atlantica Akti Zeus 4*"
type input "[URL][DOMAIN_NAME]"
type input "59827.00"
type input "Double Room Inland View (For 2)"
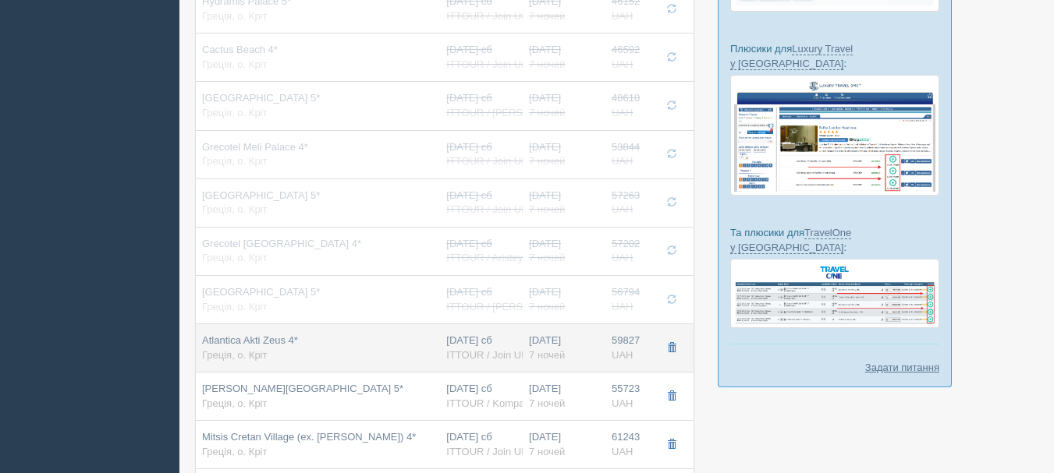
type input "ITTOUR / Join UP!"
type input "[URL][DOMAIN_NAME]"
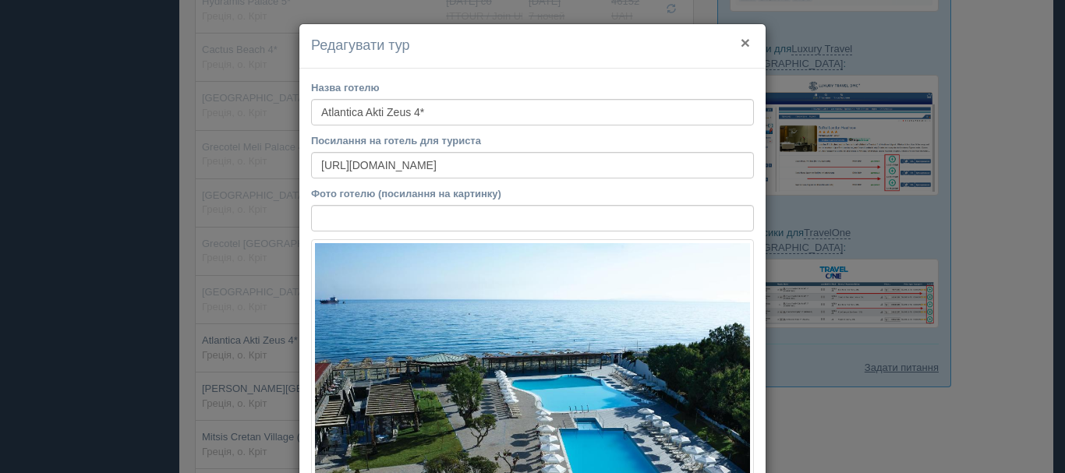
click at [744, 43] on button "×" at bounding box center [745, 42] width 9 height 16
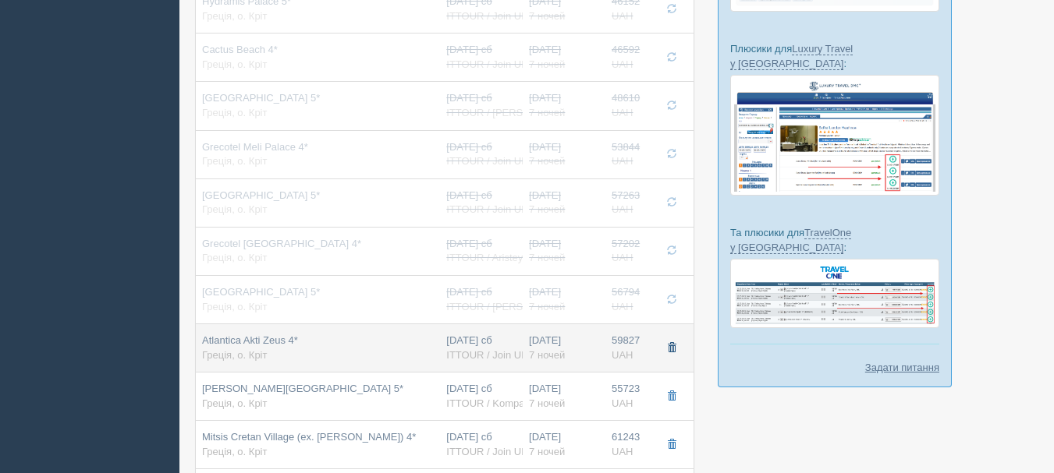
click at [677, 337] on button "button" at bounding box center [671, 348] width 27 height 23
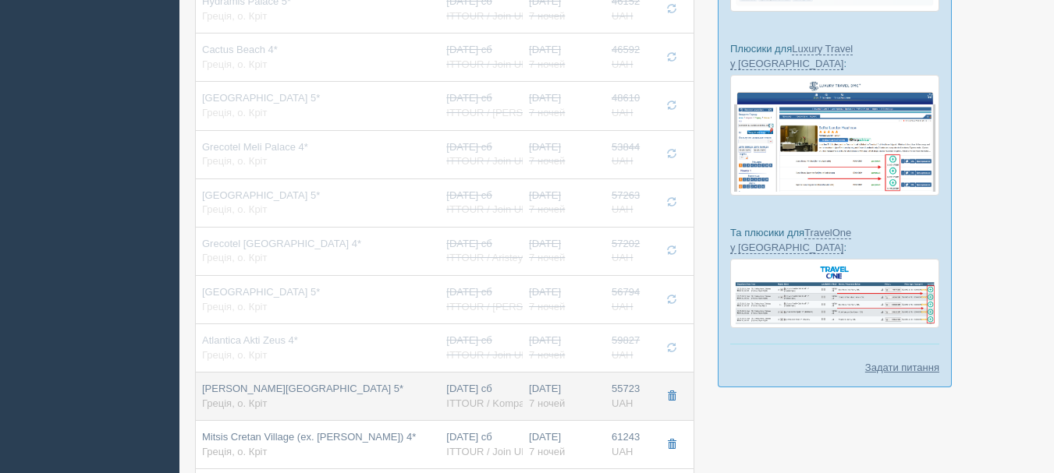
click at [547, 382] on div "[DATE] 7 ночей" at bounding box center [564, 396] width 70 height 29
type input "[PERSON_NAME][GEOGRAPHIC_DATA] 5*"
type input "55723.00"
type input "Standard Room Garden View"
type input "ITTOUR / Kompas"
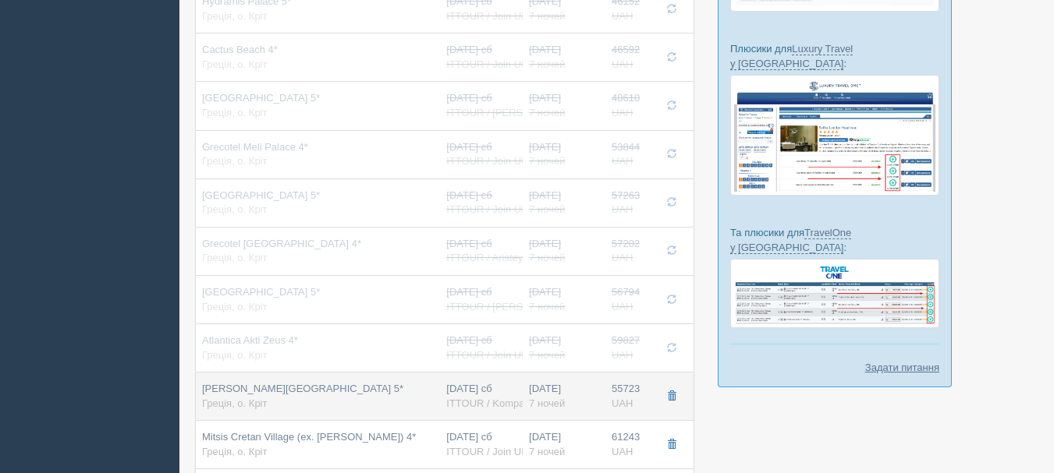
type input "[URL][DOMAIN_NAME]"
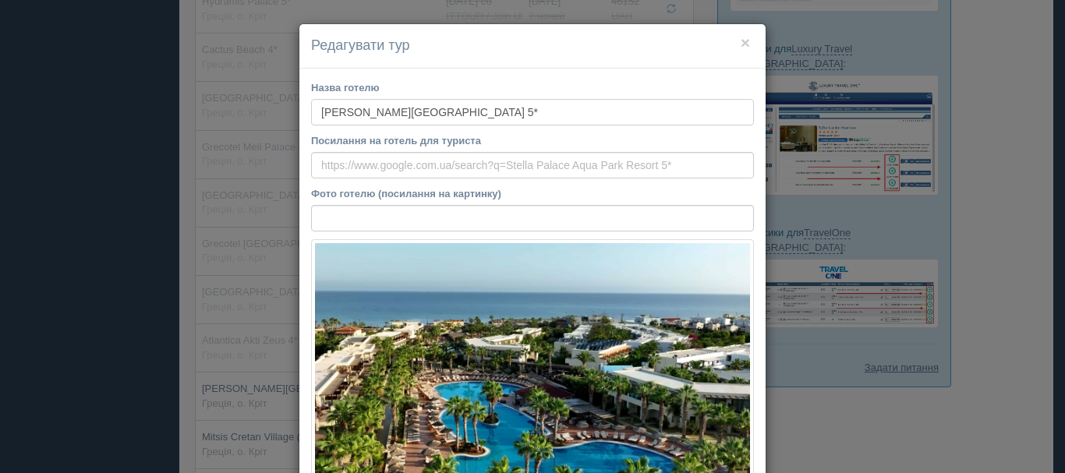
click at [441, 125] on input "[PERSON_NAME][GEOGRAPHIC_DATA] 5*" at bounding box center [532, 112] width 443 height 27
click at [449, 168] on input "Посилання на готель для туриста" at bounding box center [532, 165] width 443 height 27
paste input "[URL][DOMAIN_NAME][PERSON_NAME]"
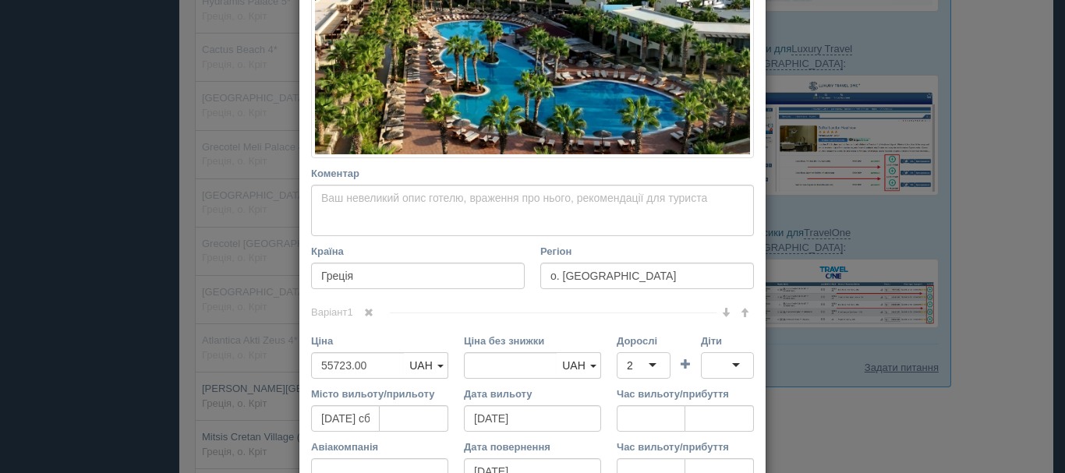
scroll to position [156, 0]
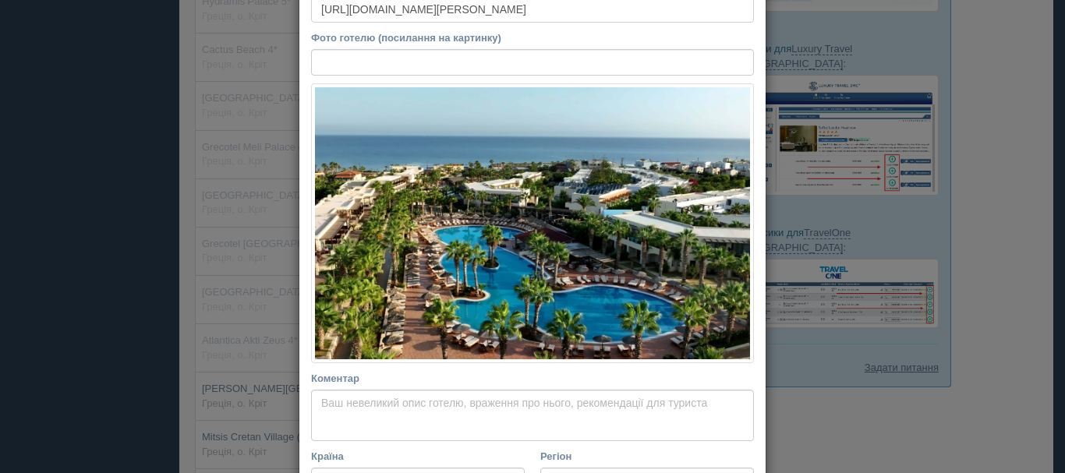
type input "[URL][DOMAIN_NAME][PERSON_NAME]"
click at [487, 69] on input "Фото готелю (посилання на картинку)" at bounding box center [532, 62] width 443 height 27
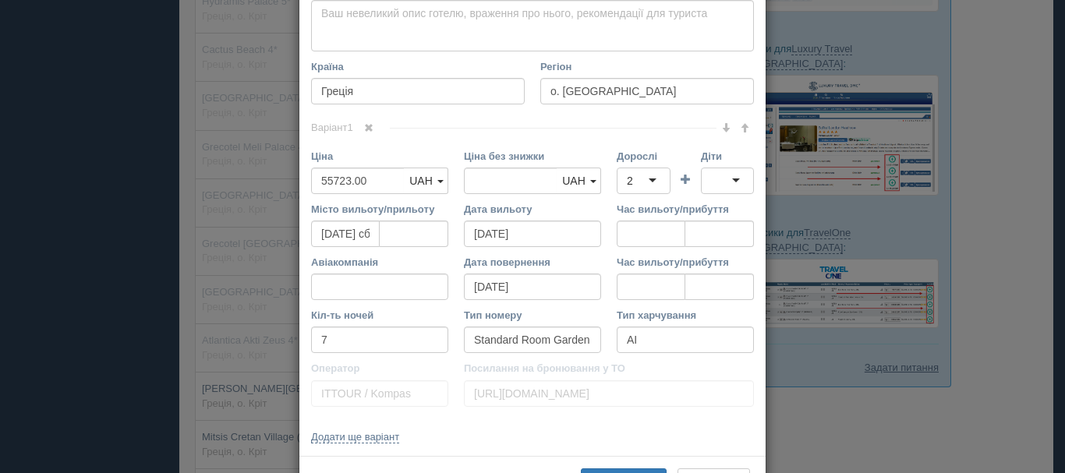
scroll to position [212, 0]
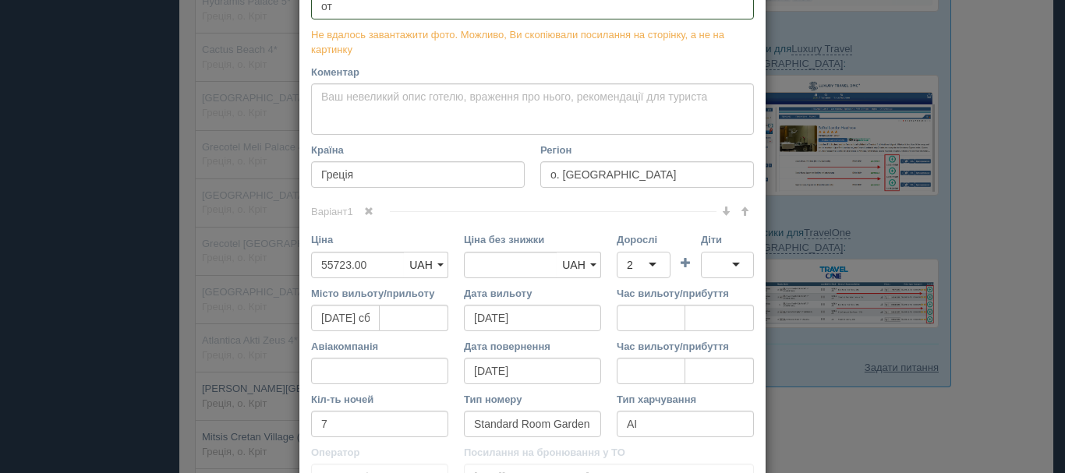
type input "о"
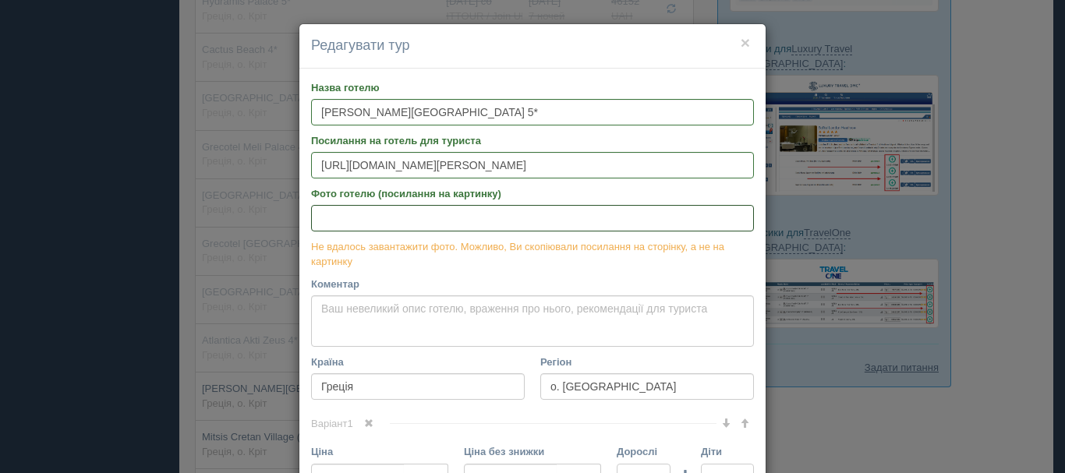
paste input "[URL][DOMAIN_NAME][PERSON_NAME]"
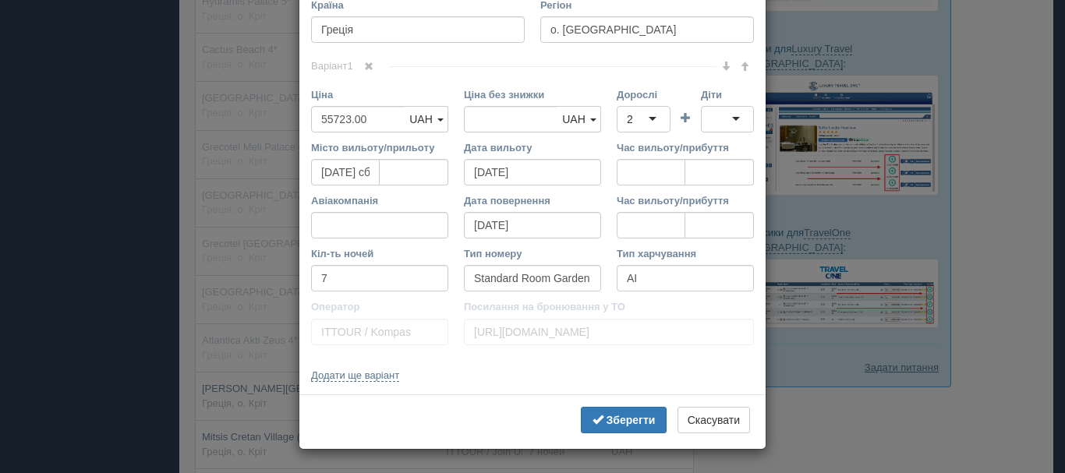
scroll to position [608, 0]
type input "[URL][DOMAIN_NAME][PERSON_NAME]"
click at [376, 118] on input "55723.00" at bounding box center [358, 119] width 94 height 27
type input "55723.00"
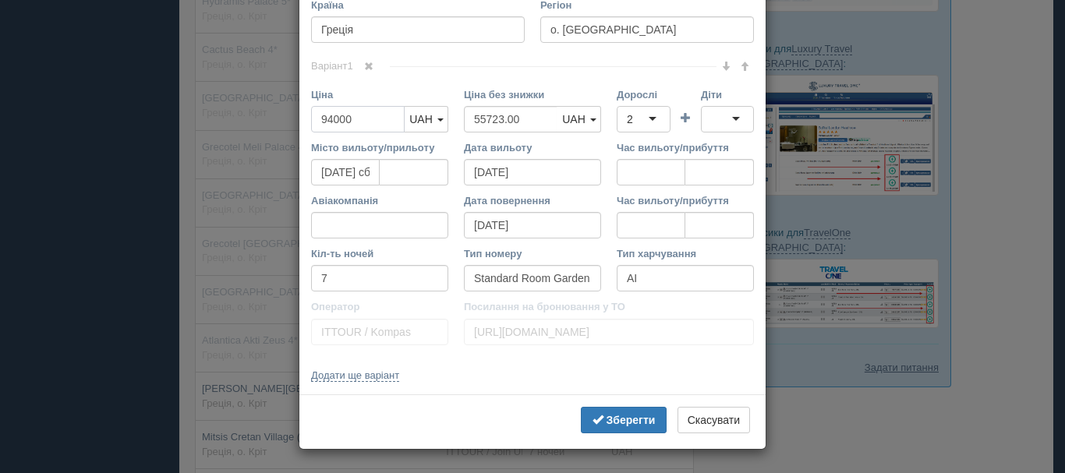
type input "94000"
click at [519, 126] on input "55723.00" at bounding box center [511, 119] width 94 height 27
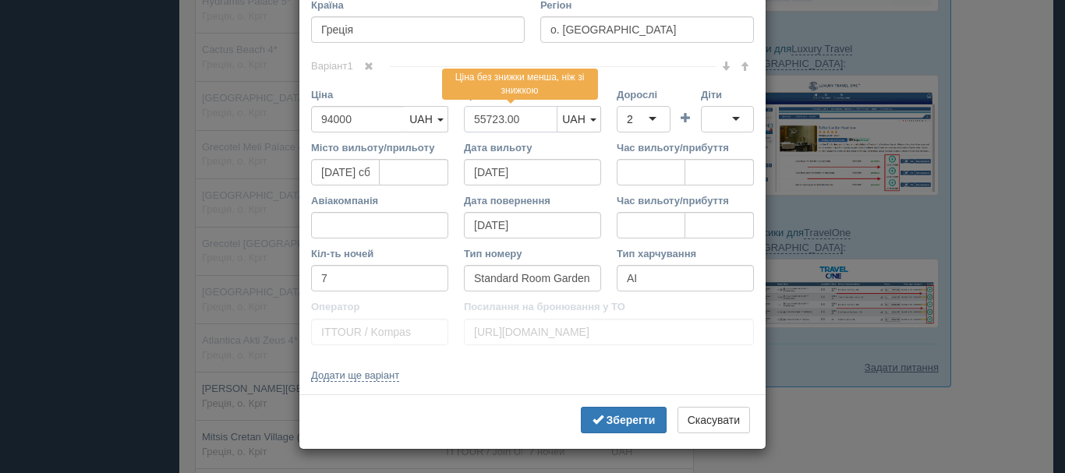
click at [519, 126] on input "55723.00" at bounding box center [511, 119] width 94 height 27
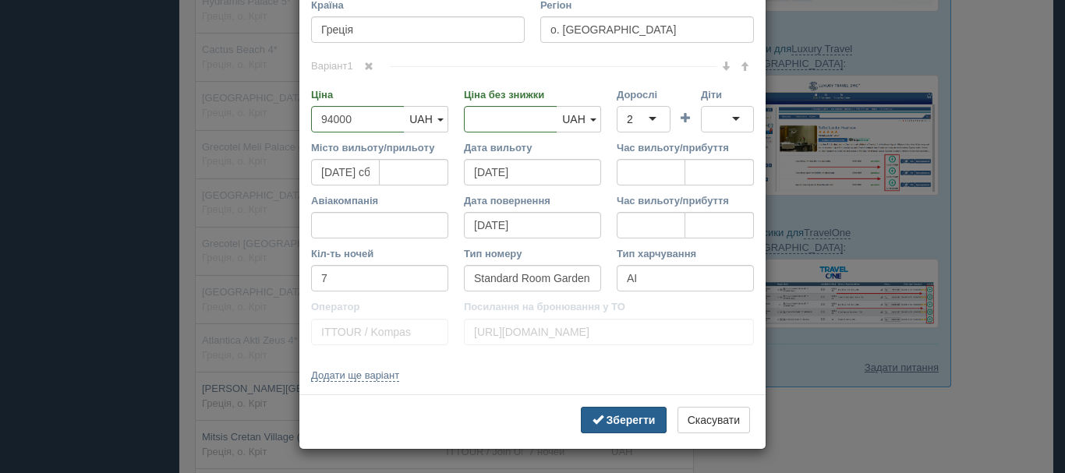
click at [606, 409] on button "Зберегти" at bounding box center [624, 420] width 86 height 27
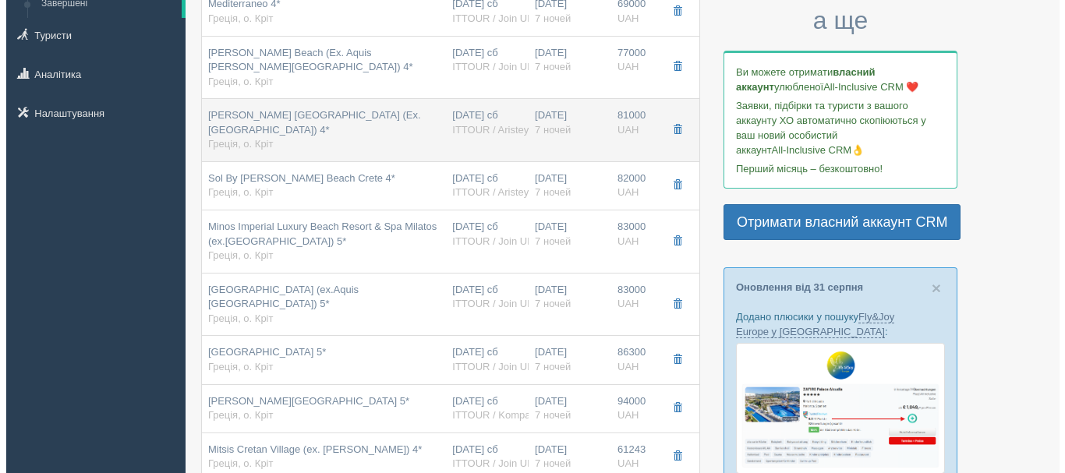
scroll to position [234, 0]
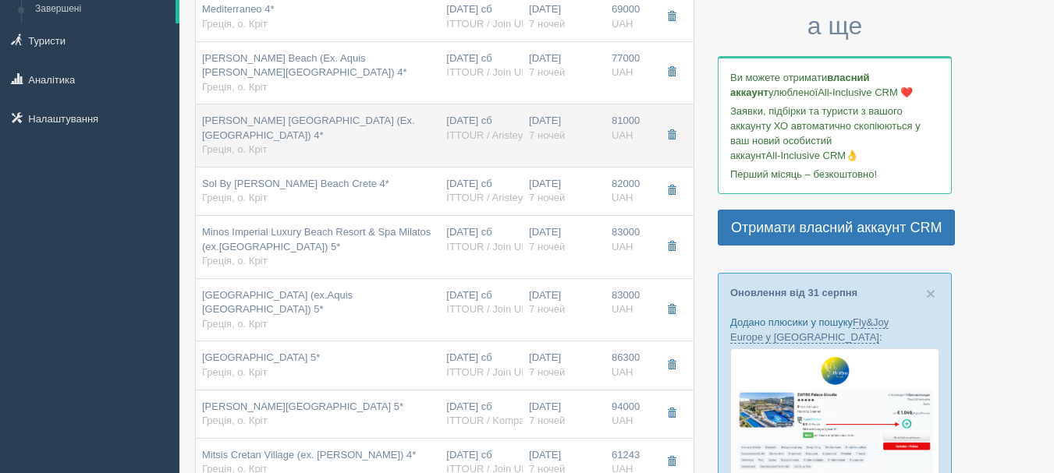
click at [359, 133] on div "[PERSON_NAME] [GEOGRAPHIC_DATA] (Ex. [GEOGRAPHIC_DATA]) 4* Греція, о. Кріт" at bounding box center [318, 136] width 232 height 44
type input "[PERSON_NAME] [GEOGRAPHIC_DATA] (Ex. [GEOGRAPHIC_DATA]) 4*"
type input "[URL][DOMAIN_NAME][PERSON_NAME]"
type textarea "шезлонги и зонтики - бесплатно"
type input "81000.00"
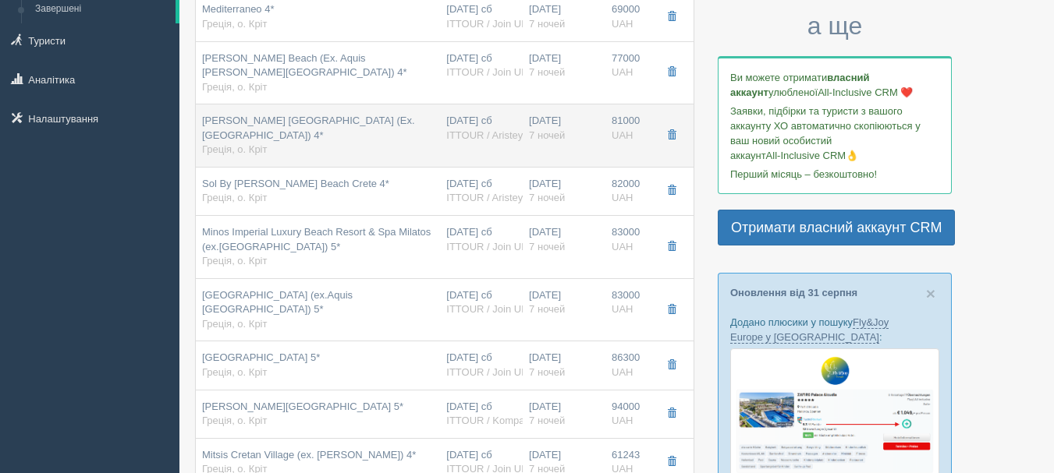
type input "Comfort Double Room"
type input "ITTOUR / Aristeya Tour"
type input "[URL][DOMAIN_NAME]"
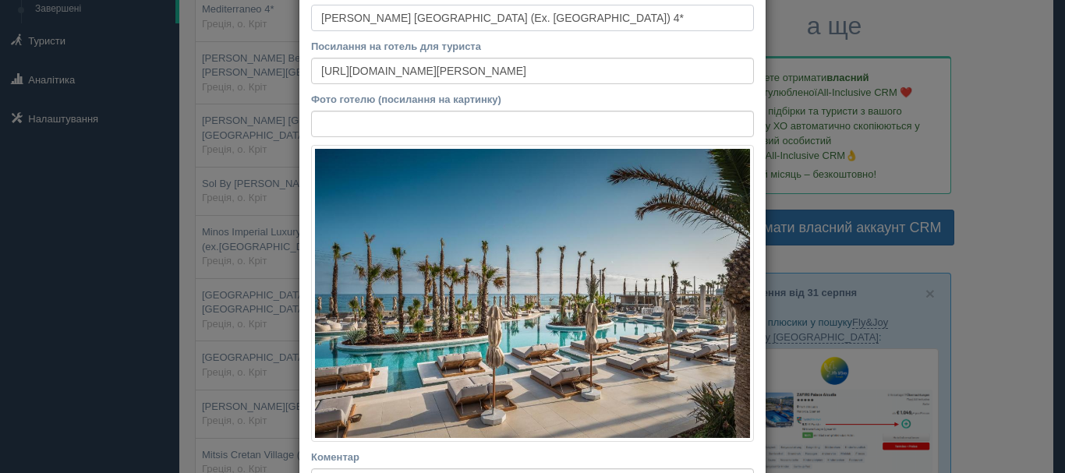
scroll to position [390, 0]
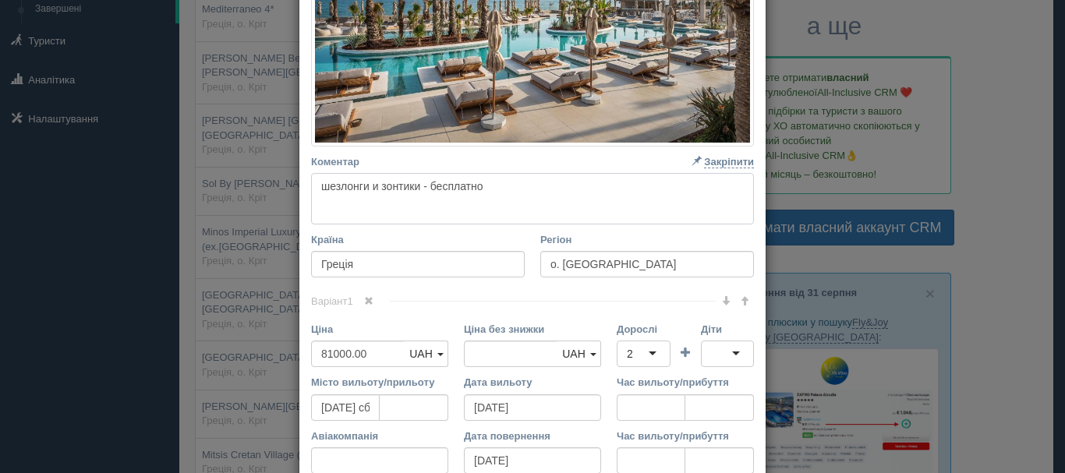
drag, startPoint x: 314, startPoint y: 180, endPoint x: 505, endPoint y: 180, distance: 190.3
click at [505, 180] on textarea "шезлонги и зонтики - бесплатно" at bounding box center [532, 198] width 443 height 51
drag, startPoint x: 464, startPoint y: 192, endPoint x: 376, endPoint y: 206, distance: 89.2
click at [462, 193] on textarea "шезлонги и зонтики - бесплатно" at bounding box center [532, 198] width 443 height 51
click at [314, 194] on textarea "шезлонги и зонтики - бесплатно" at bounding box center [532, 198] width 443 height 51
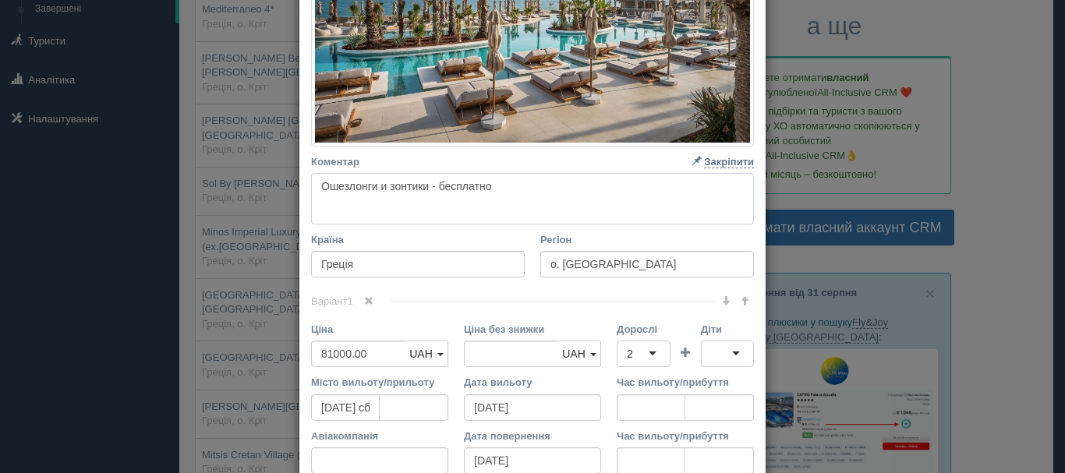
type textarea "шезлонги и зонтики - бесплатно"
click at [313, 191] on textarea "шезлонги и зонтики - бесплатно" at bounding box center [532, 198] width 443 height 51
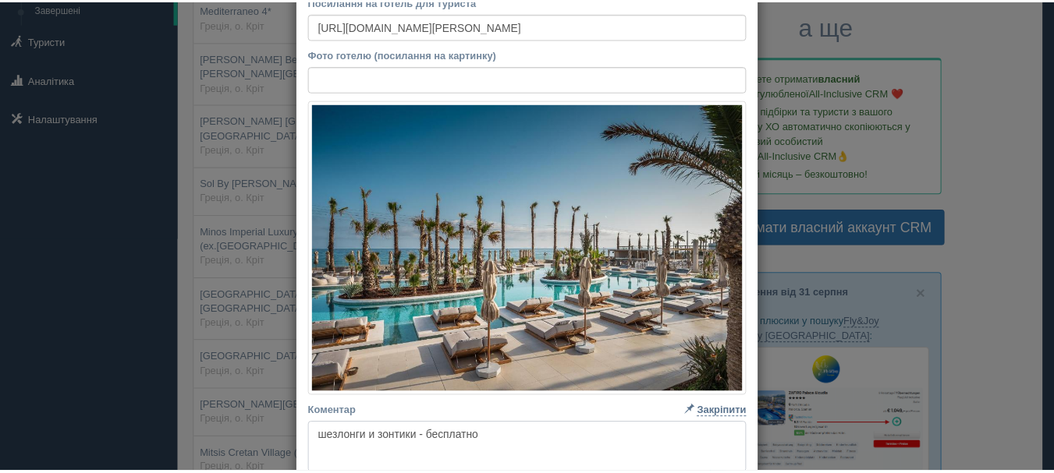
scroll to position [0, 0]
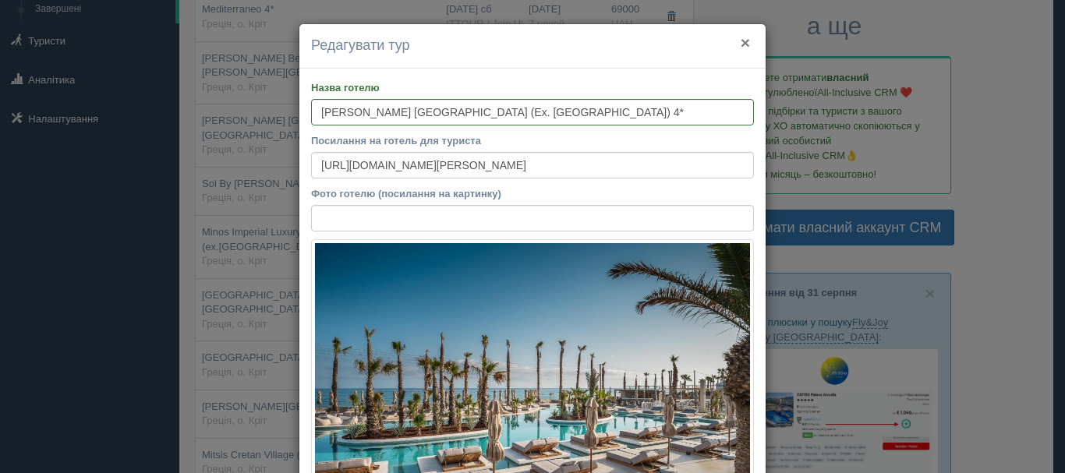
click at [741, 42] on button "×" at bounding box center [745, 42] width 9 height 16
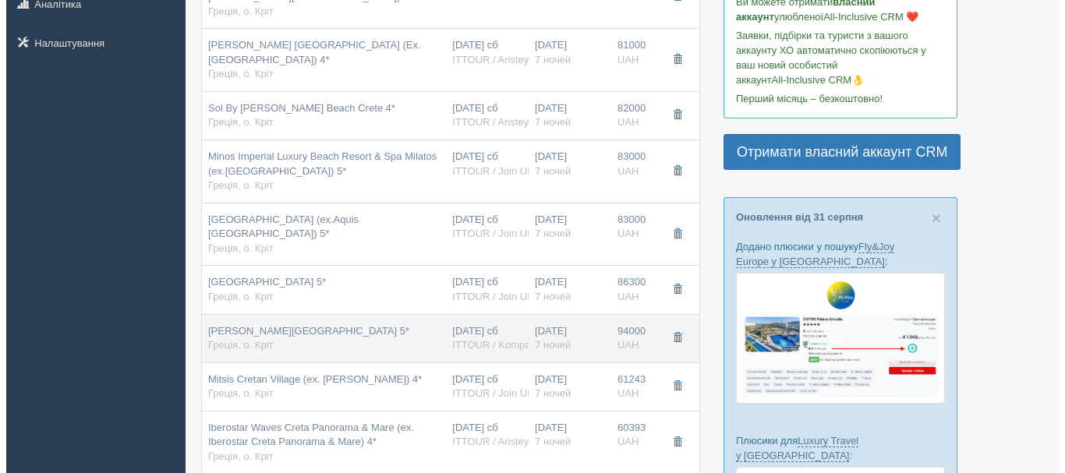
scroll to position [312, 0]
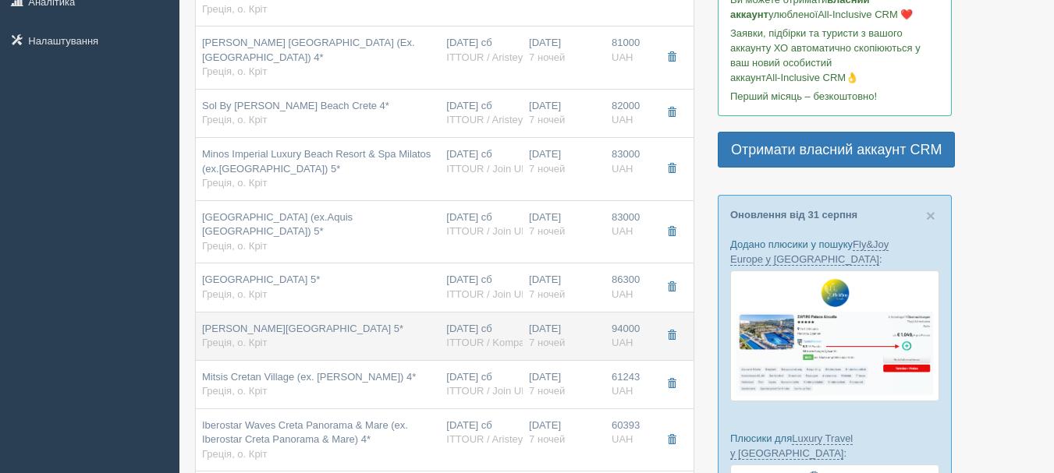
click at [406, 322] on div "[PERSON_NAME][GEOGRAPHIC_DATA] 5* Греція, о. Кріт" at bounding box center [318, 336] width 232 height 29
type input "[PERSON_NAME][GEOGRAPHIC_DATA] 5*"
type input "[URL][DOMAIN_NAME][PERSON_NAME]"
type input "94000.00"
type input "Standard Room Garden View"
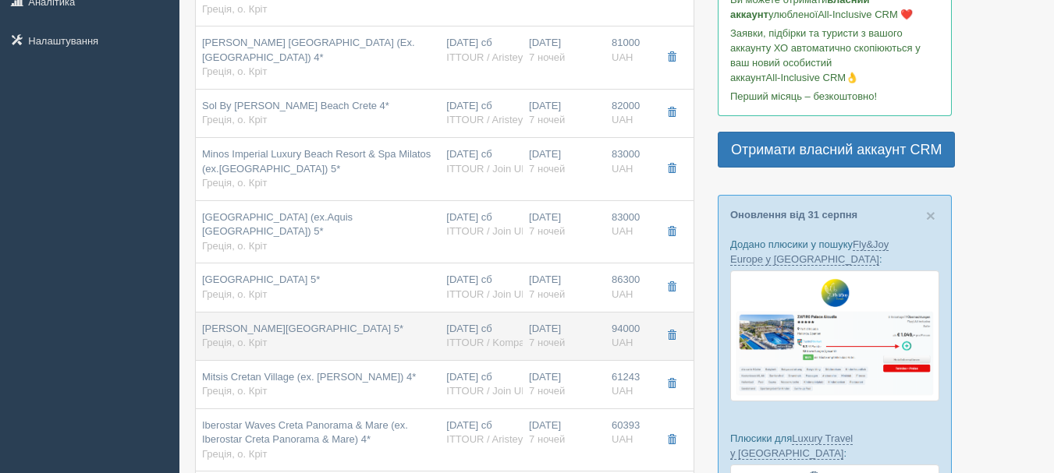
type input "ITTOUR / Kompas"
type input "[URL][DOMAIN_NAME]"
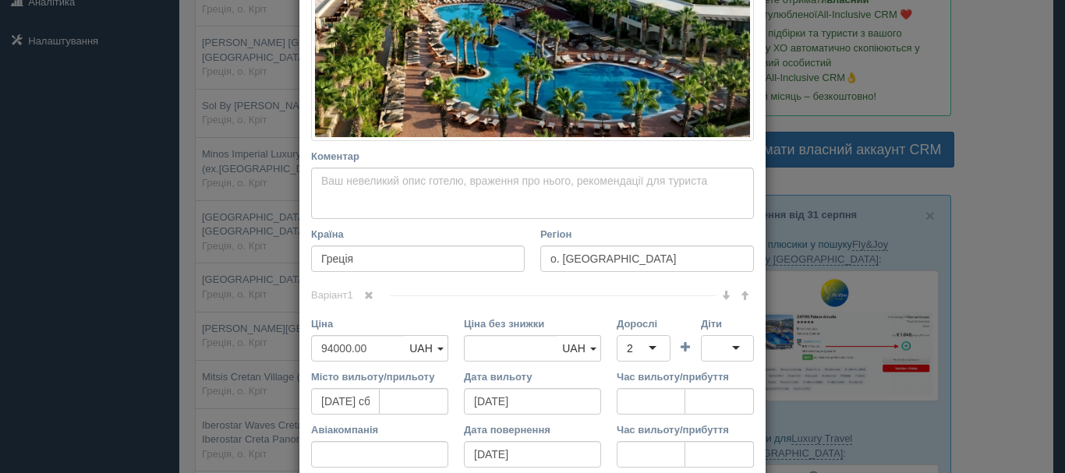
scroll to position [390, 0]
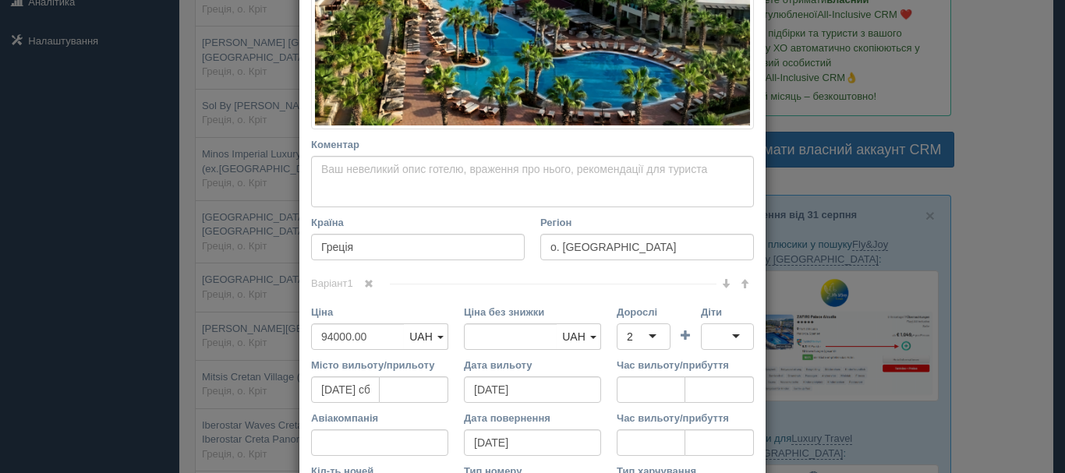
click at [314, 154] on div "Коментар Основний опис Додатковий опис Закріпити Збережено Необхідно вказати на…" at bounding box center [532, 172] width 443 height 70
click at [332, 183] on textarea "Коментар Основний опис Додатковий опис Закріпити Збережено Необхідно вказати на…" at bounding box center [532, 181] width 443 height 51
paste textarea "шезлонги и зонтики - бесплатно"
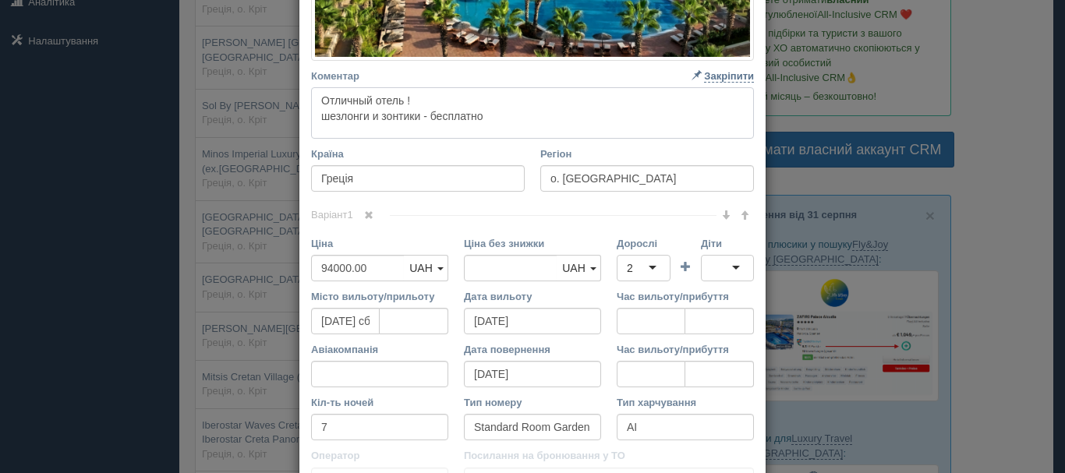
scroll to position [608, 0]
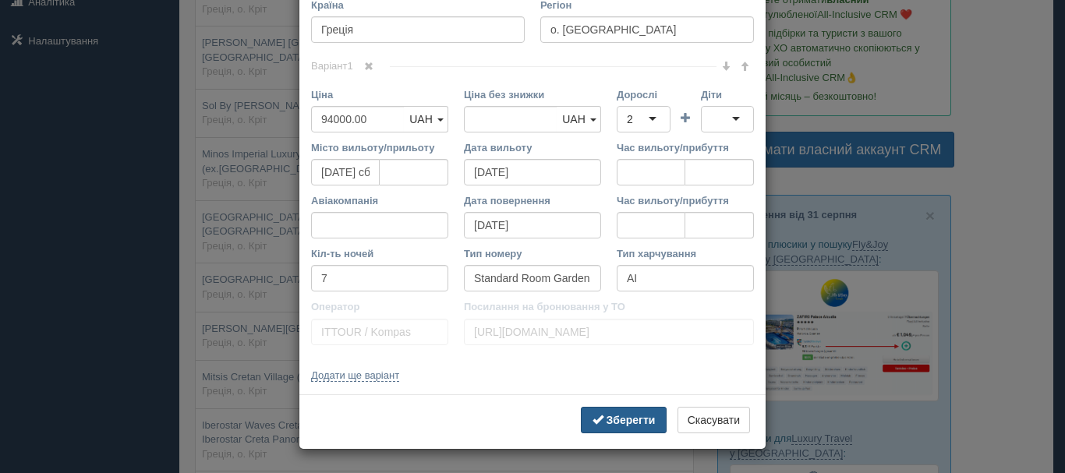
type textarea "Отличный отель ! шезлонги и зонтики - бесплатно"
click at [581, 409] on button "Зберегти" at bounding box center [624, 420] width 86 height 27
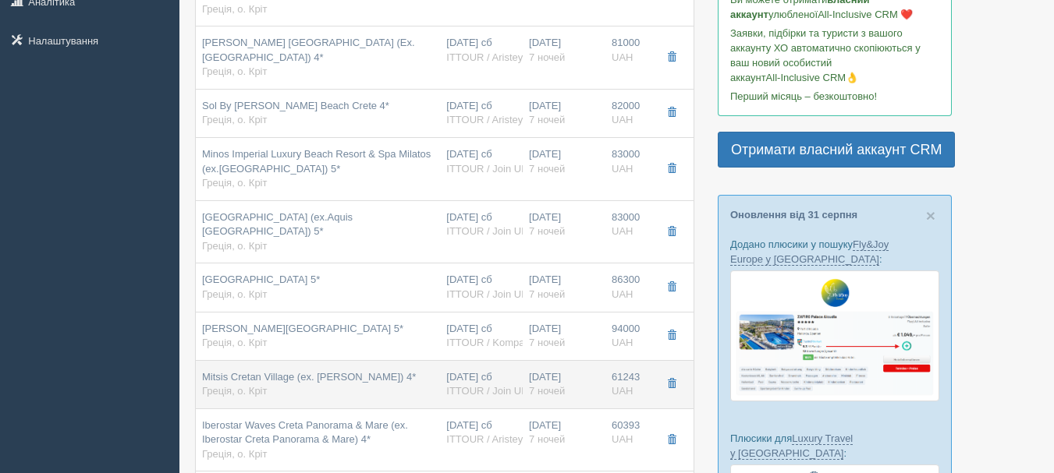
click at [500, 385] on span "ITTOUR / Join UP!" at bounding box center [488, 391] width 84 height 12
type input "Mitsis Cretan Village (ex. [PERSON_NAME]) 4*"
type input "[URL][DOMAIN_NAME]"
type input "61243.00"
type input "Double Bungalow Sea View"
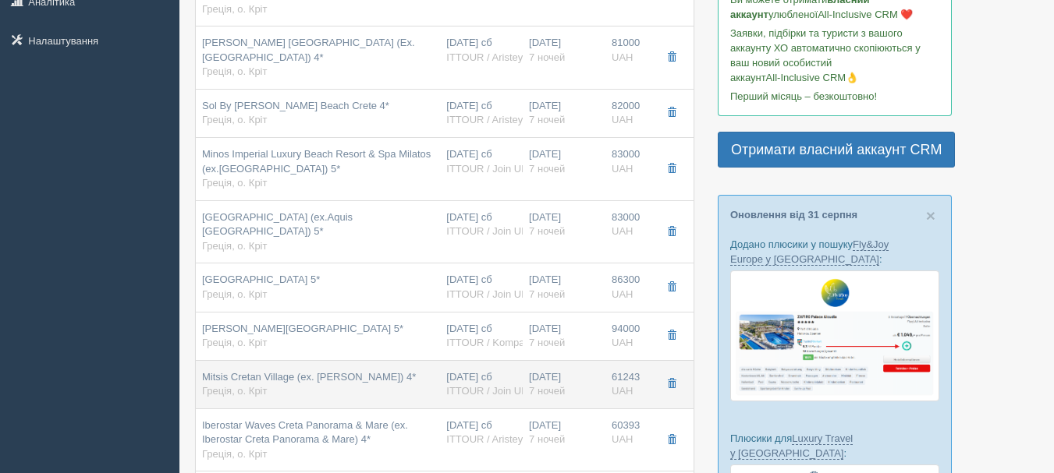
type input "UAI"
type input "ITTOUR / Join UP!"
type input "[URL][DOMAIN_NAME]"
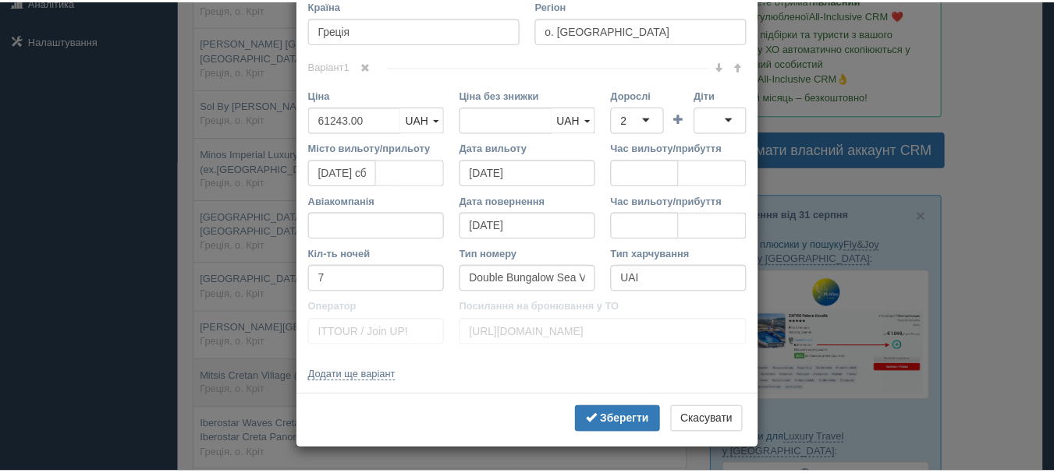
scroll to position [0, 0]
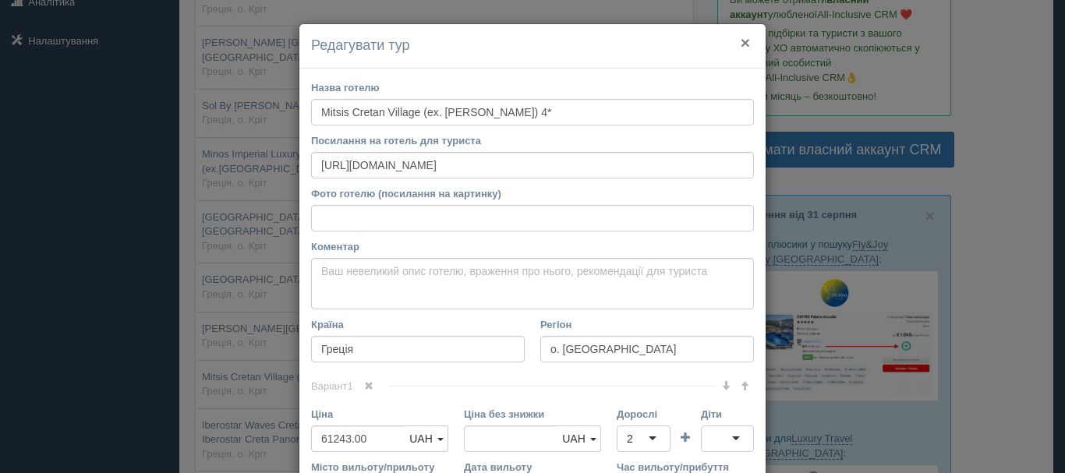
click at [741, 41] on button "×" at bounding box center [745, 42] width 9 height 16
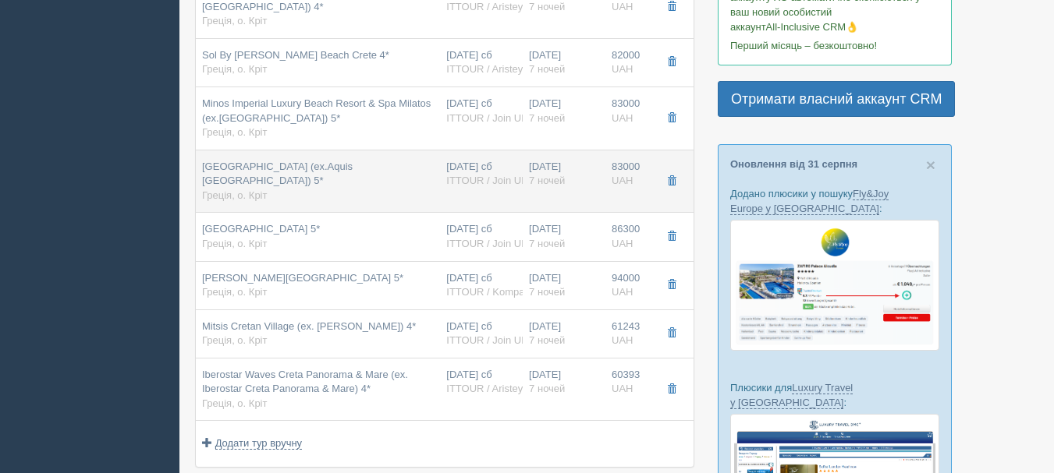
scroll to position [390, 0]
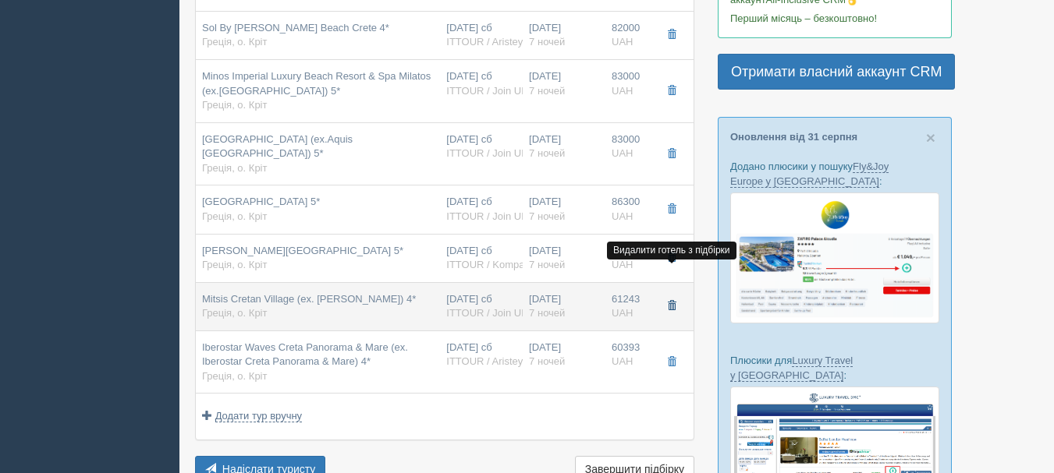
click at [668, 301] on span "button" at bounding box center [671, 305] width 9 height 9
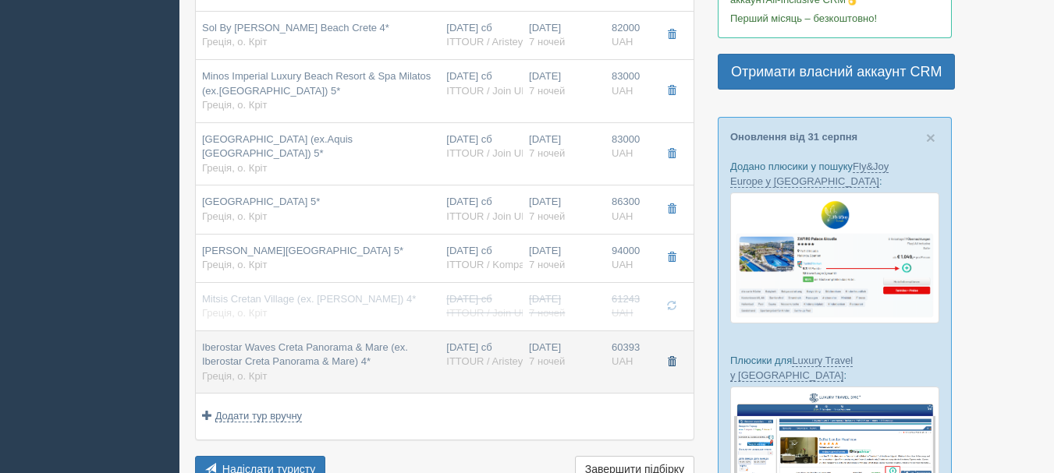
click at [673, 351] on button "button" at bounding box center [671, 362] width 27 height 23
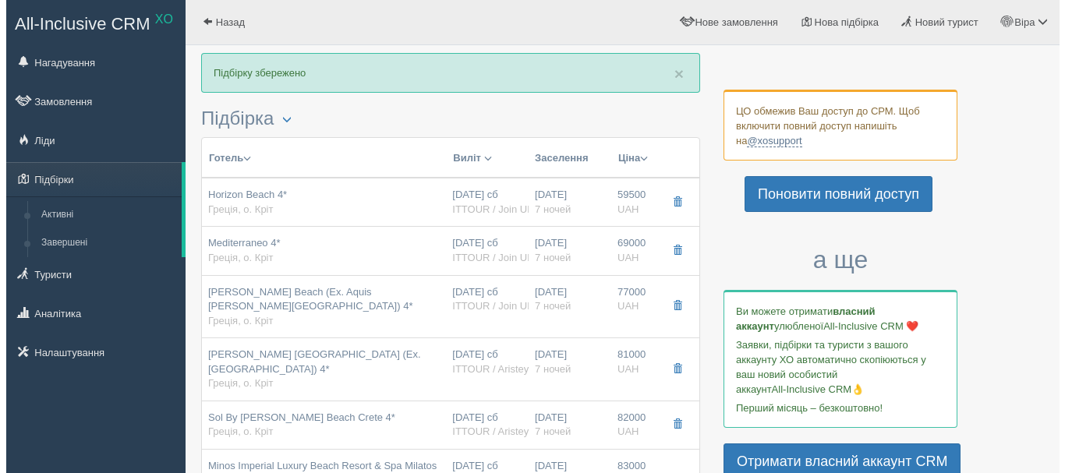
scroll to position [468, 0]
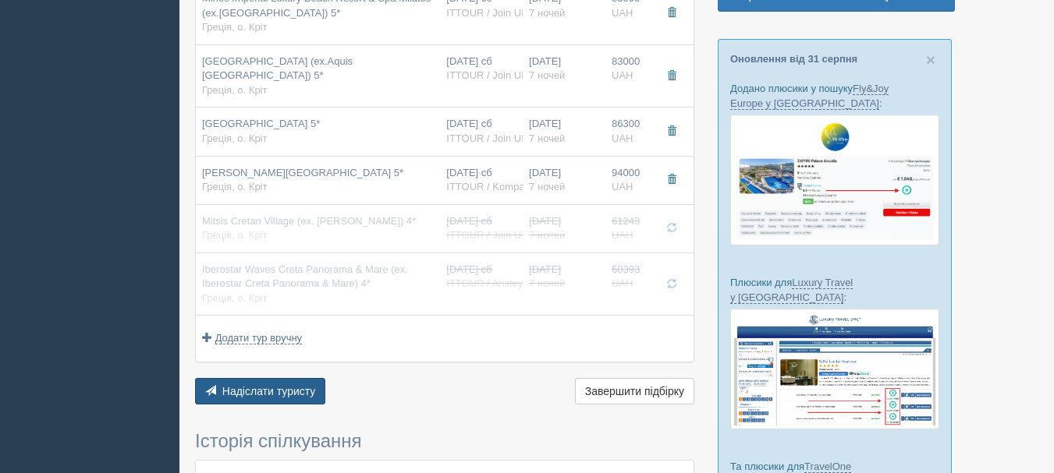
click at [312, 378] on button "Надіслати туристу Надіслати" at bounding box center [260, 391] width 130 height 27
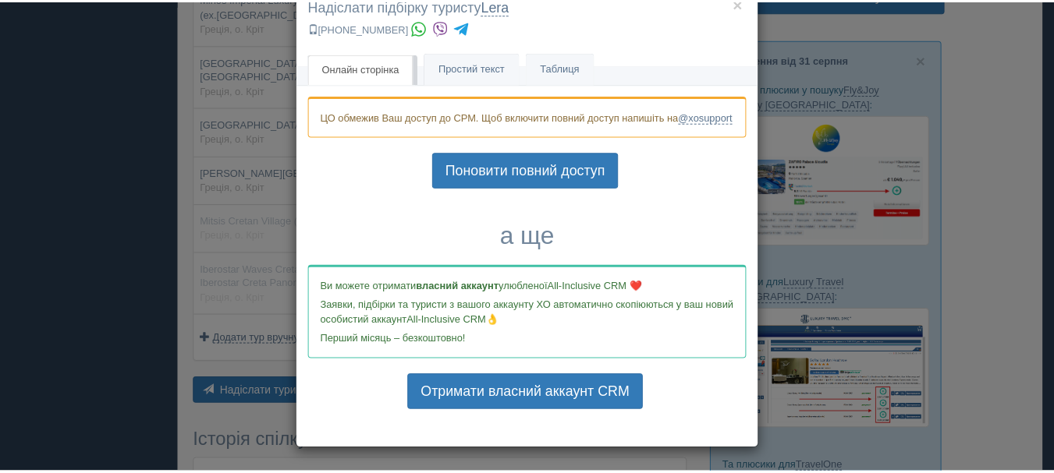
scroll to position [0, 0]
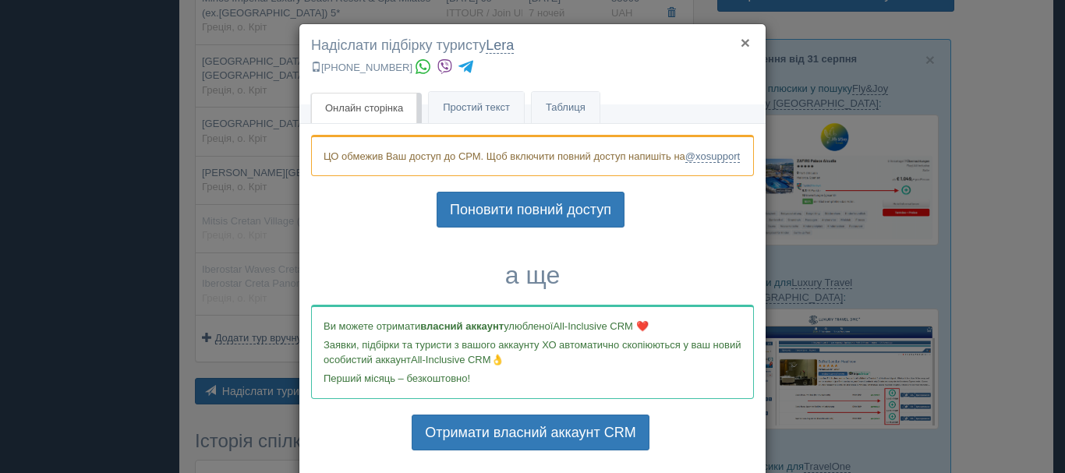
click at [741, 48] on button "×" at bounding box center [745, 42] width 9 height 16
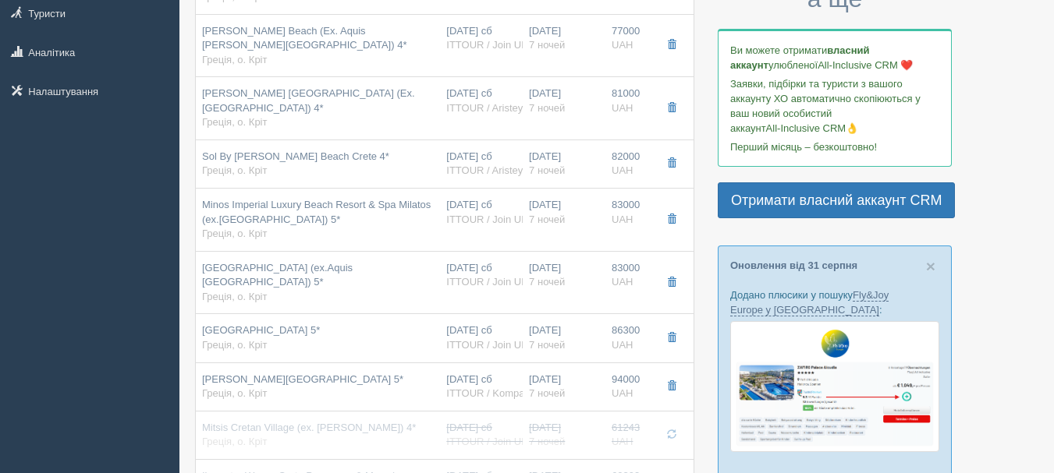
scroll to position [253, 0]
